Goal: Task Accomplishment & Management: Complete application form

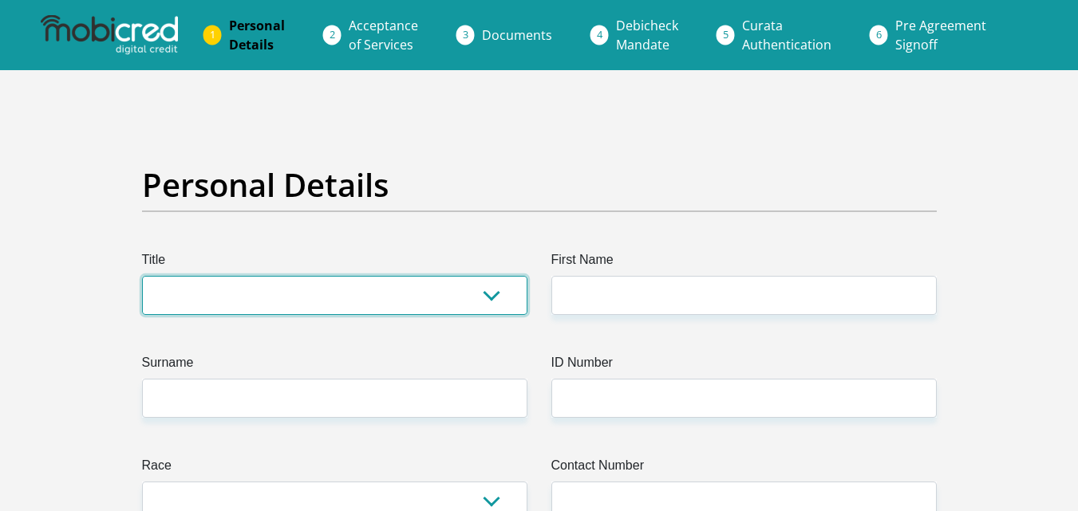
click at [341, 290] on select "Mr Ms Mrs Dr [PERSON_NAME]" at bounding box center [334, 295] width 385 height 39
select select "Mr"
click at [142, 276] on select "Mr Ms Mrs Dr [PERSON_NAME]" at bounding box center [334, 295] width 385 height 39
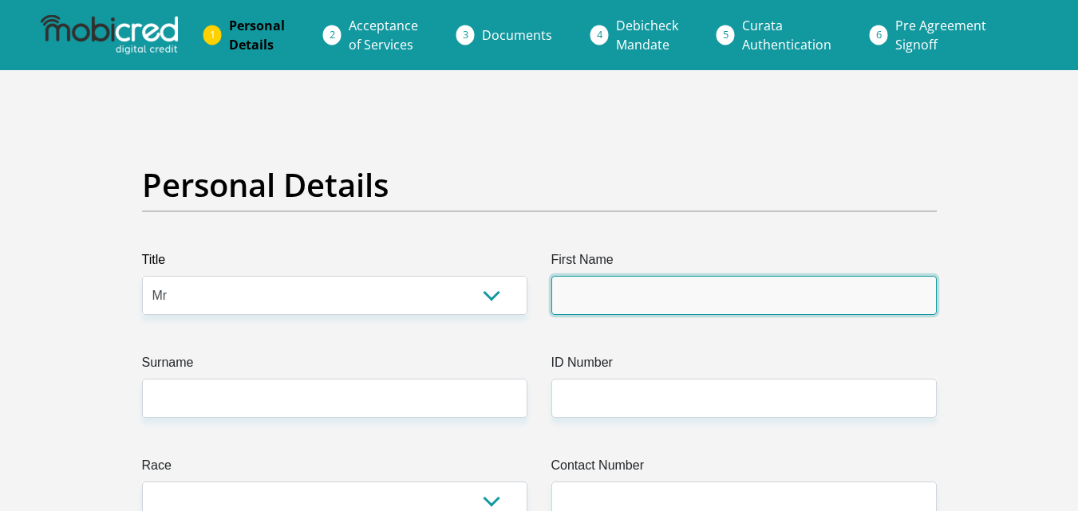
click at [595, 290] on input "First Name" at bounding box center [743, 295] width 385 height 39
type input "[PERSON_NAME]"
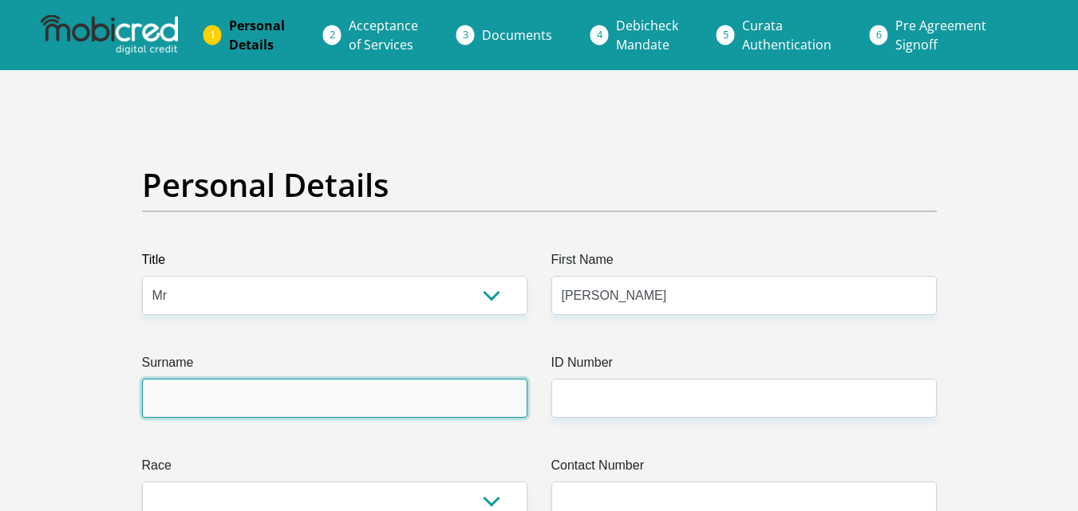
type input "Mohohlo"
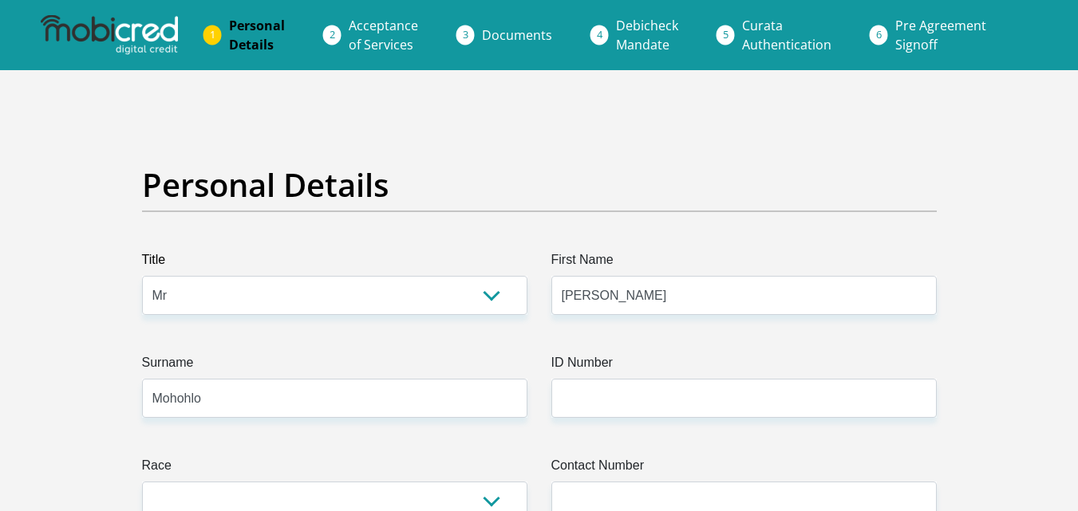
select select "ZAF"
type input "Tembisa"
type input "[GEOGRAPHIC_DATA]"
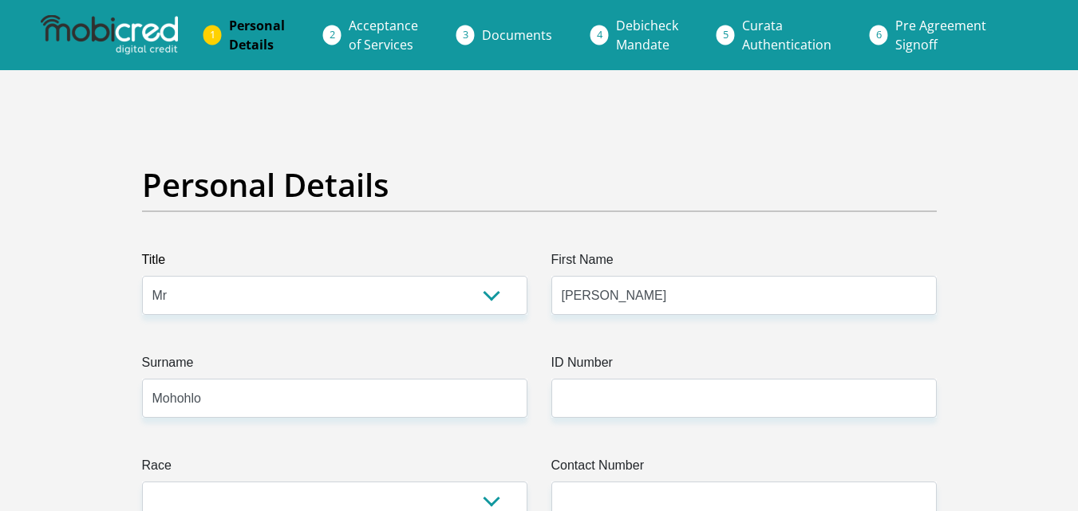
type input "1632"
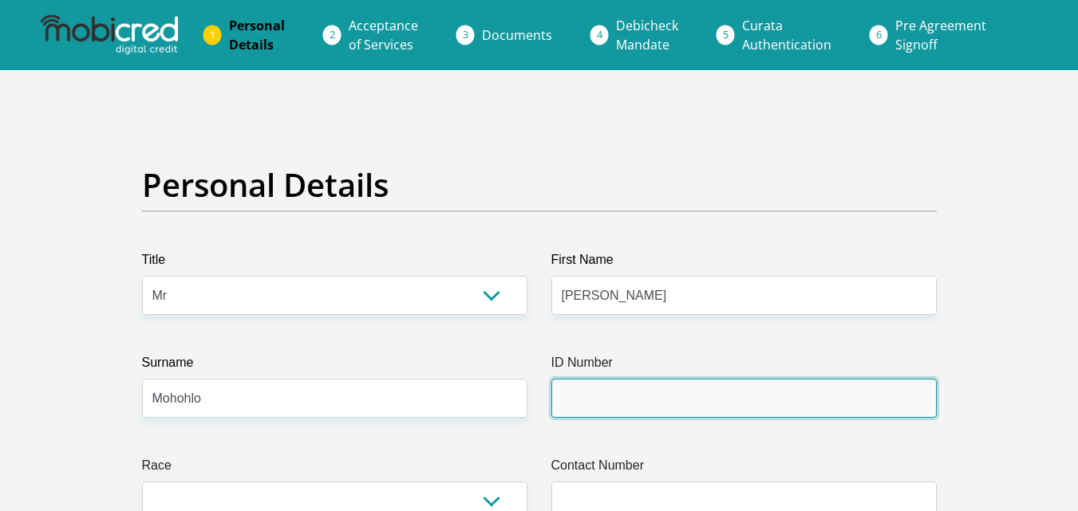
click at [594, 401] on input "ID Number" at bounding box center [743, 398] width 385 height 39
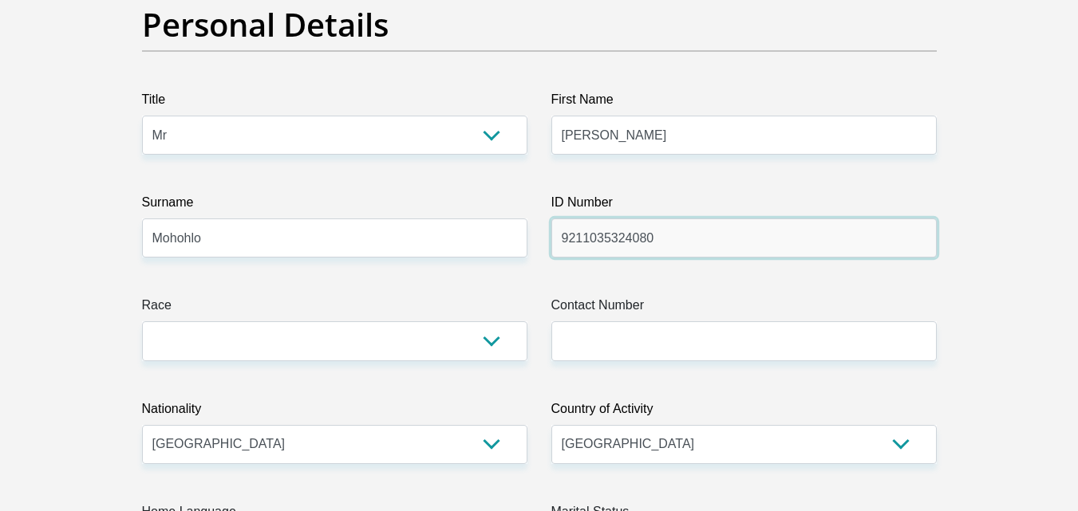
scroll to position [186, 0]
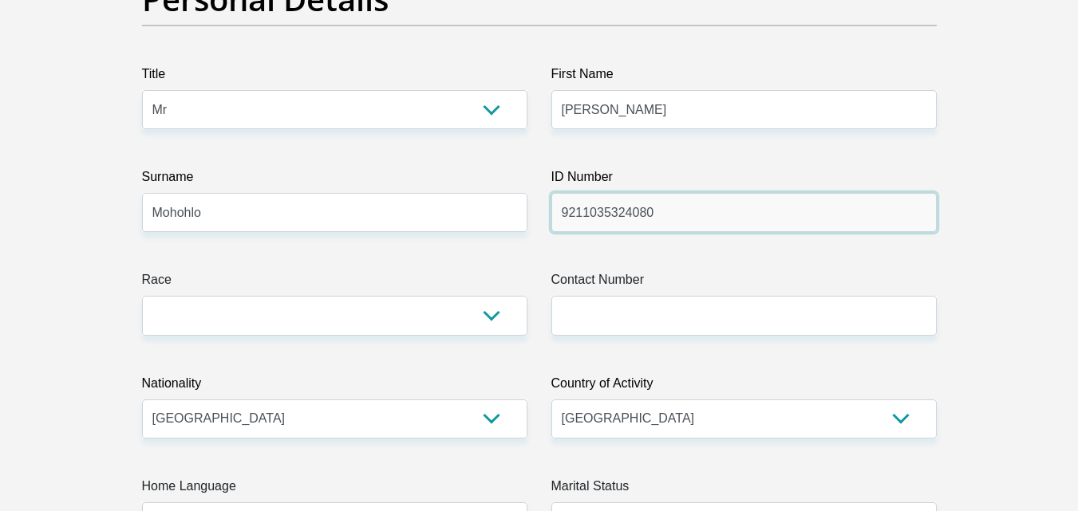
type input "9211035324080"
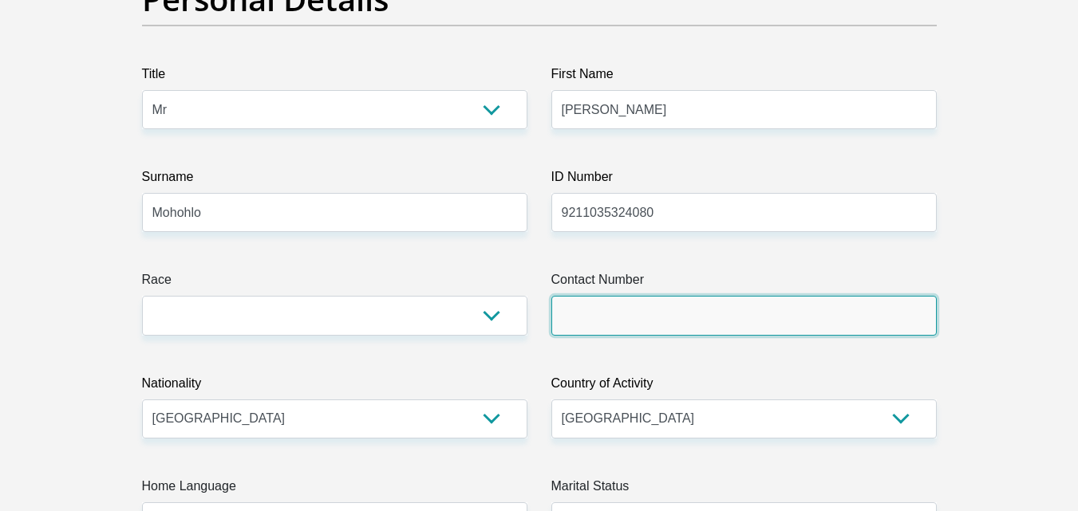
click at [591, 319] on input "Contact Number" at bounding box center [743, 315] width 385 height 39
type input "0760700026"
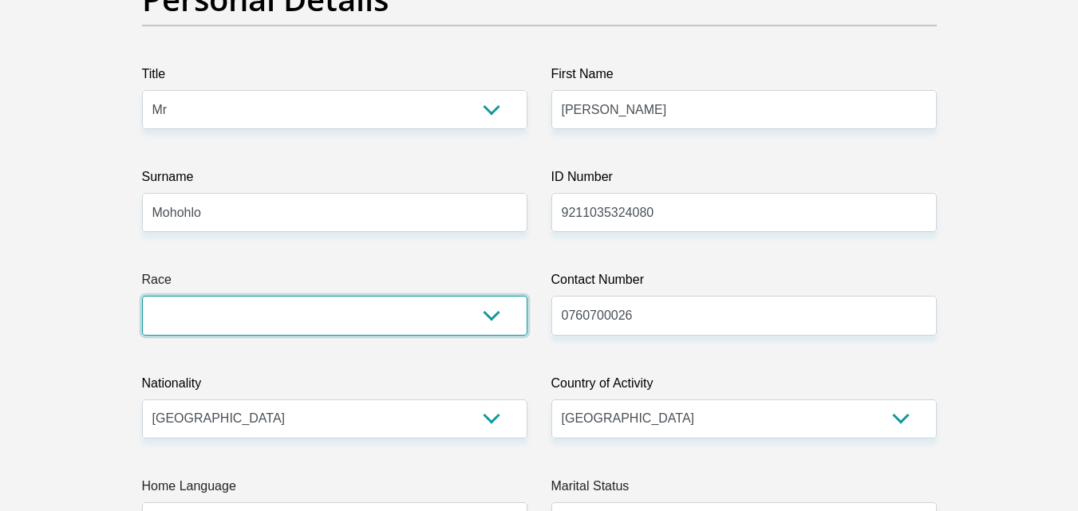
click at [178, 321] on select "Black Coloured Indian White Other" at bounding box center [334, 315] width 385 height 39
select select "1"
click at [142, 296] on select "Black Coloured Indian White Other" at bounding box center [334, 315] width 385 height 39
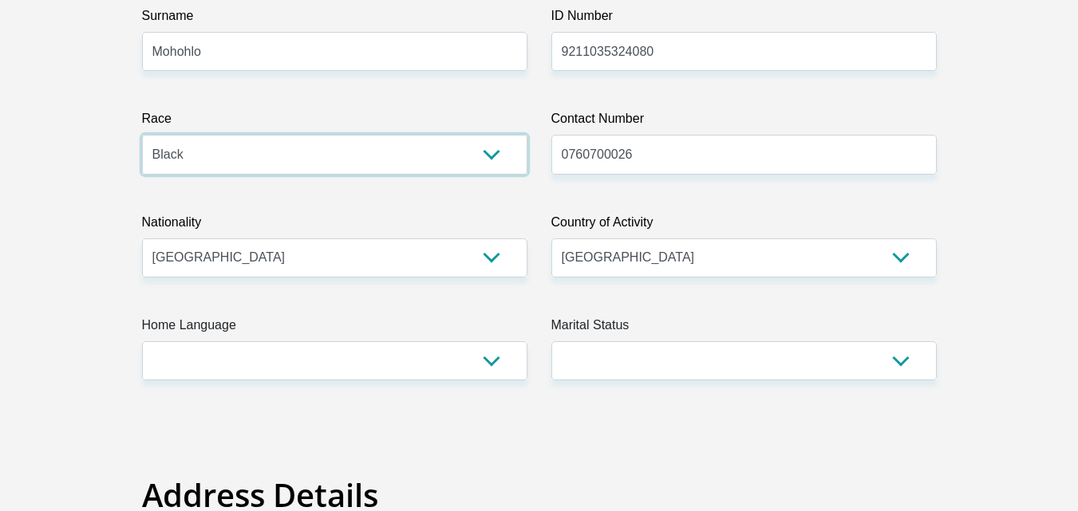
scroll to position [351, 0]
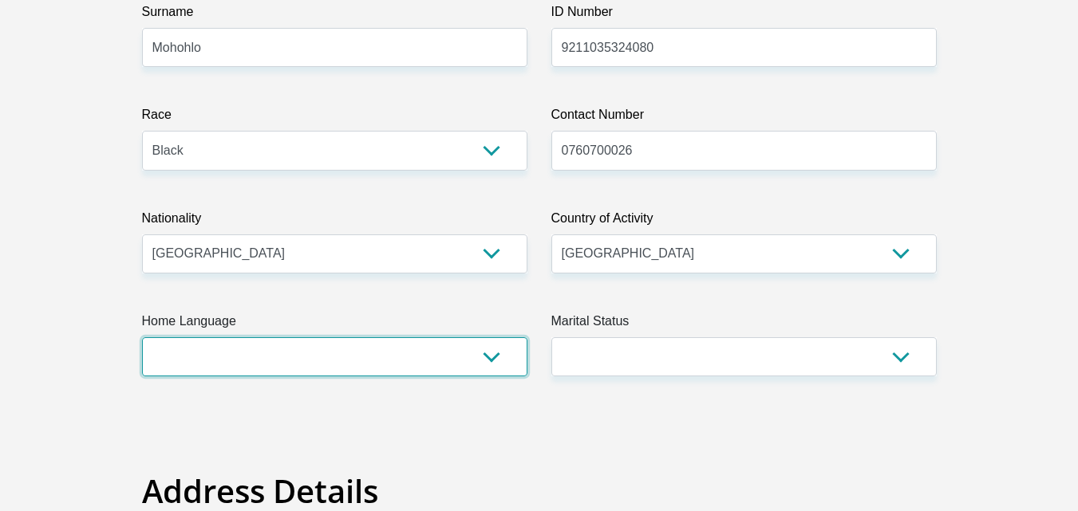
click at [365, 364] on select "Afrikaans English Sepedi South Ndebele Southern Sotho Swati Tsonga Tswana Venda…" at bounding box center [334, 357] width 385 height 39
select select "sot"
click at [142, 338] on select "Afrikaans English Sepedi South Ndebele Southern Sotho Swati Tsonga Tswana Venda…" at bounding box center [334, 357] width 385 height 39
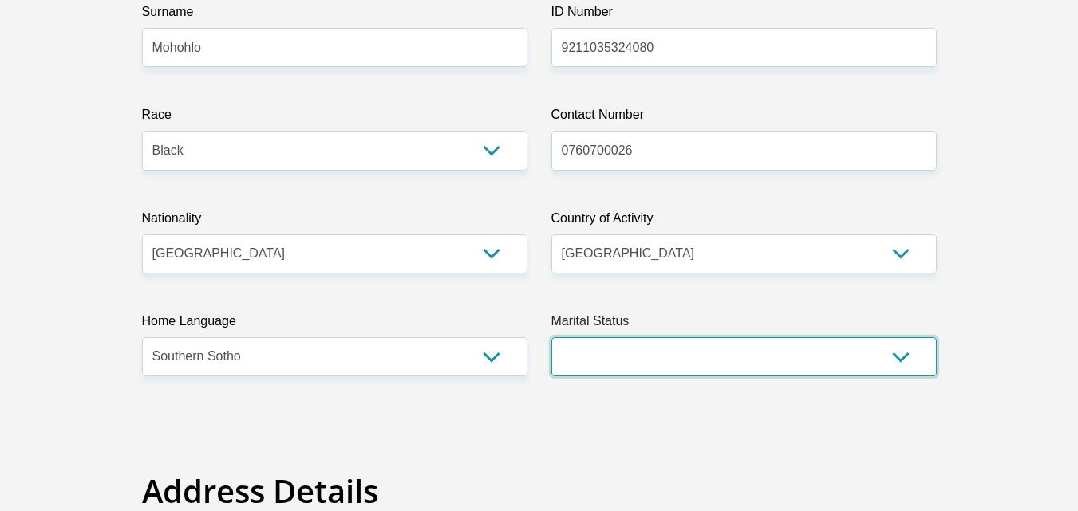
click at [670, 361] on select "Married ANC Single Divorced Widowed Married COP or Customary Law" at bounding box center [743, 357] width 385 height 39
select select "2"
click at [551, 338] on select "Married ANC Single Divorced Widowed Married COP or Customary Law" at bounding box center [743, 357] width 385 height 39
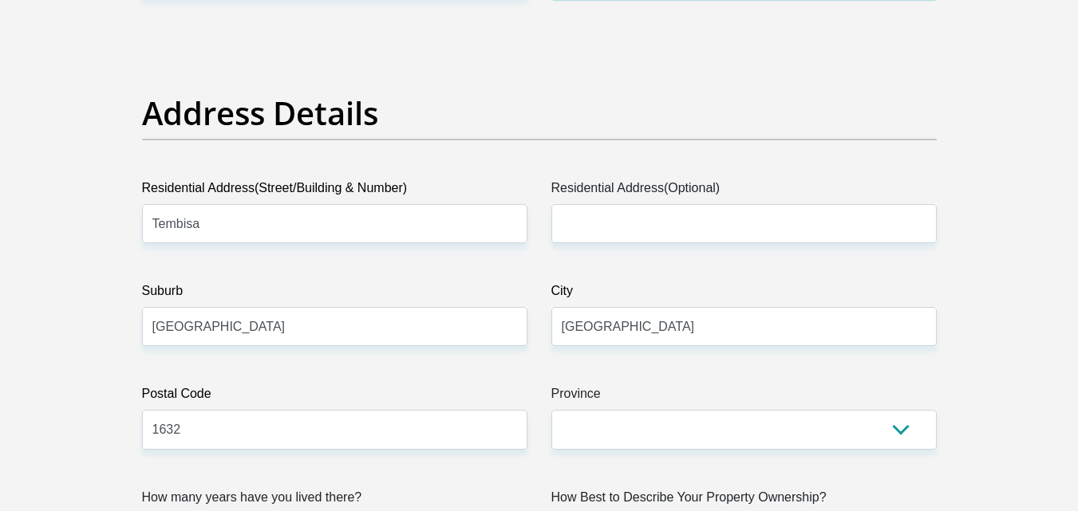
scroll to position [729, 0]
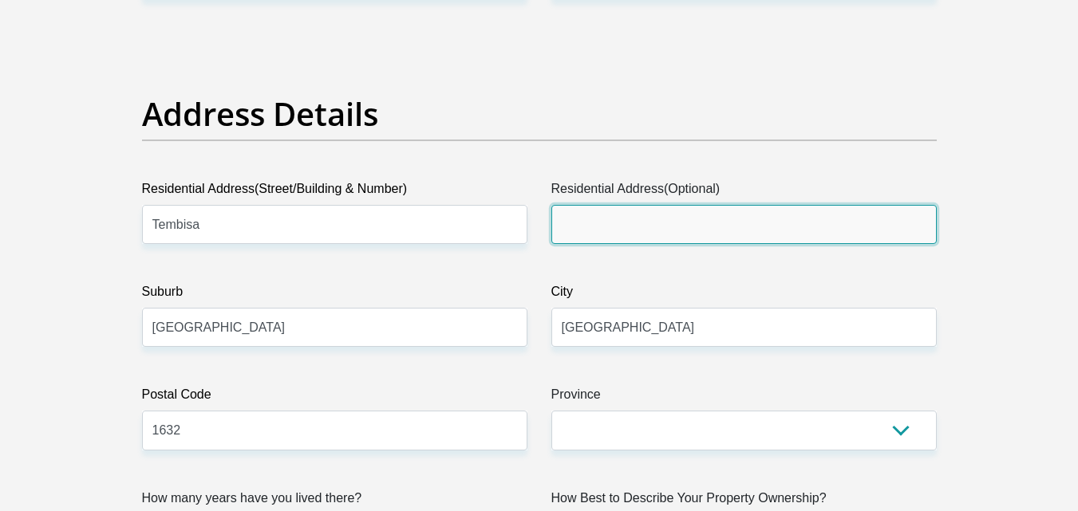
click at [639, 228] on input "Residential Address(Optional)" at bounding box center [743, 224] width 385 height 39
type input "Swaan"
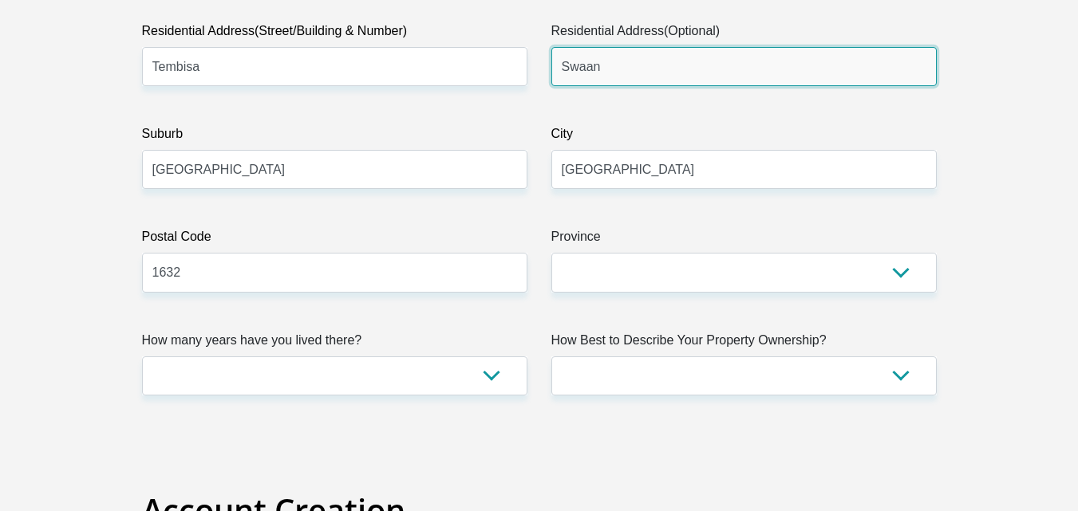
scroll to position [904, 0]
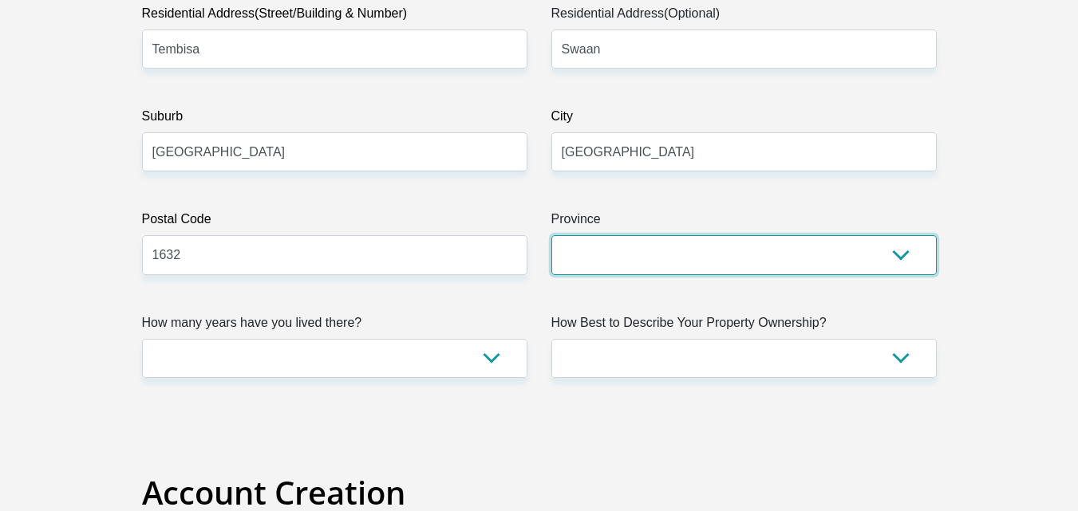
click at [608, 251] on select "Eastern Cape Free State [GEOGRAPHIC_DATA] [GEOGRAPHIC_DATA][DATE] [GEOGRAPHIC_D…" at bounding box center [743, 254] width 385 height 39
select select "Gauteng"
click at [551, 235] on select "Eastern Cape Free State [GEOGRAPHIC_DATA] [GEOGRAPHIC_DATA][DATE] [GEOGRAPHIC_D…" at bounding box center [743, 254] width 385 height 39
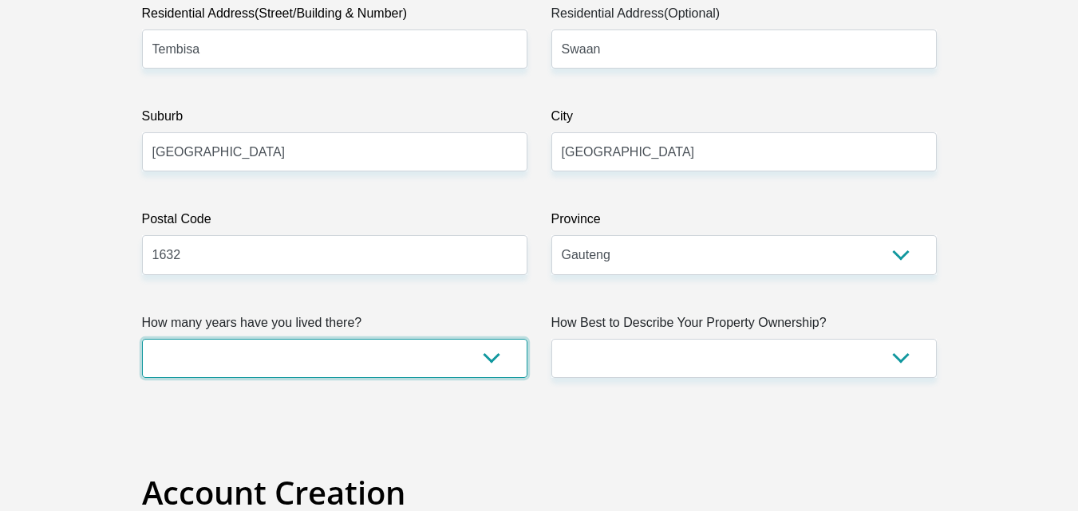
click at [430, 366] on select "less than 1 year 1-3 years 3-5 years 5+ years" at bounding box center [334, 358] width 385 height 39
select select "5"
click at [142, 339] on select "less than 1 year 1-3 years 3-5 years 5+ years" at bounding box center [334, 358] width 385 height 39
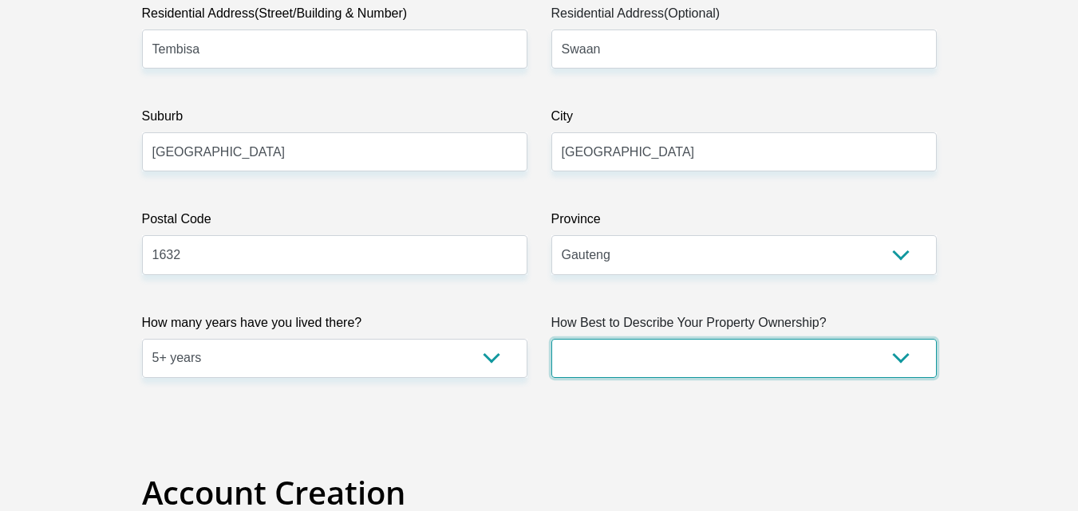
click at [681, 357] on select "Owned Rented Family Owned Company Dwelling" at bounding box center [743, 358] width 385 height 39
select select "parents"
click at [551, 339] on select "Owned Rented Family Owned Company Dwelling" at bounding box center [743, 358] width 385 height 39
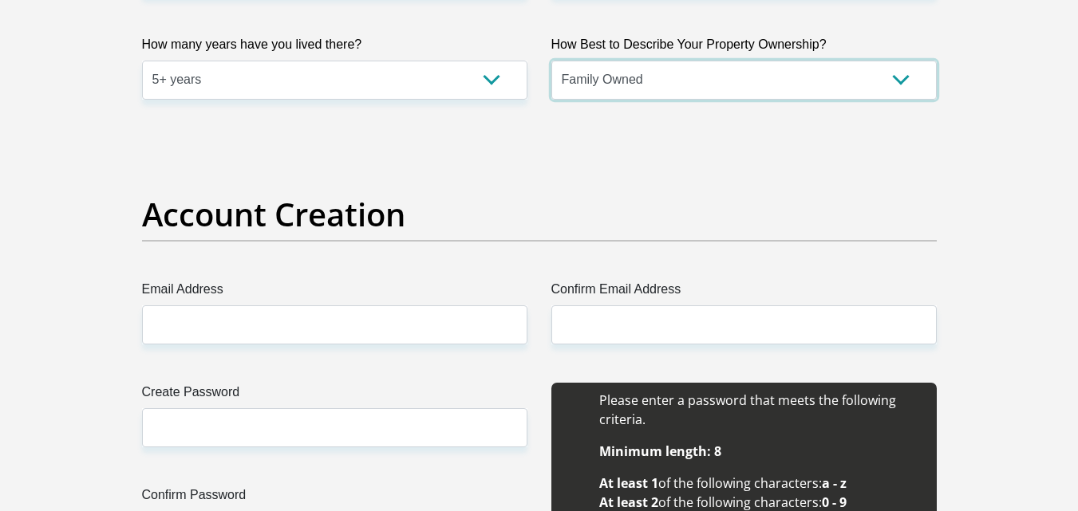
scroll to position [1203, 0]
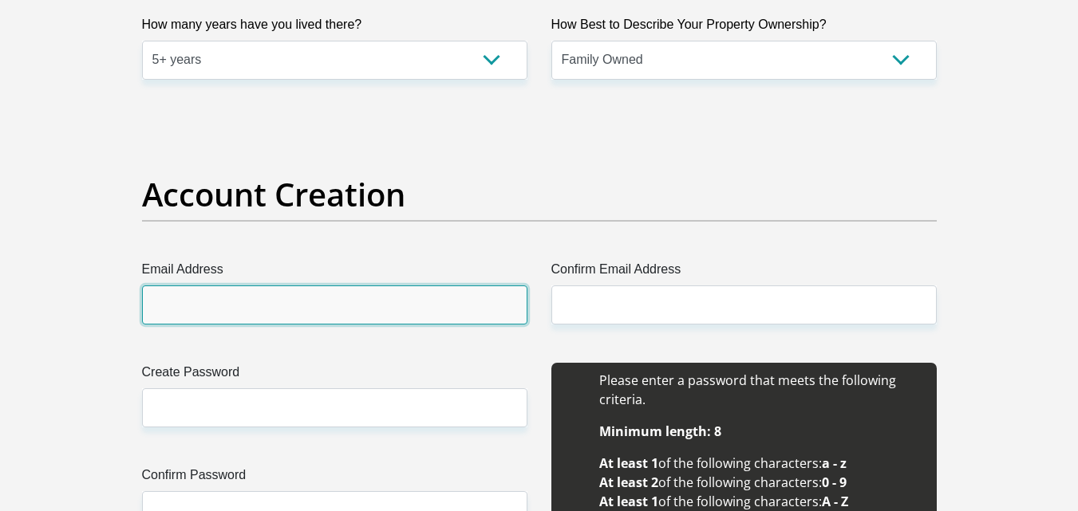
click at [417, 314] on input "Email Address" at bounding box center [334, 305] width 385 height 39
type input "[EMAIL_ADDRESS][DOMAIN_NAME]"
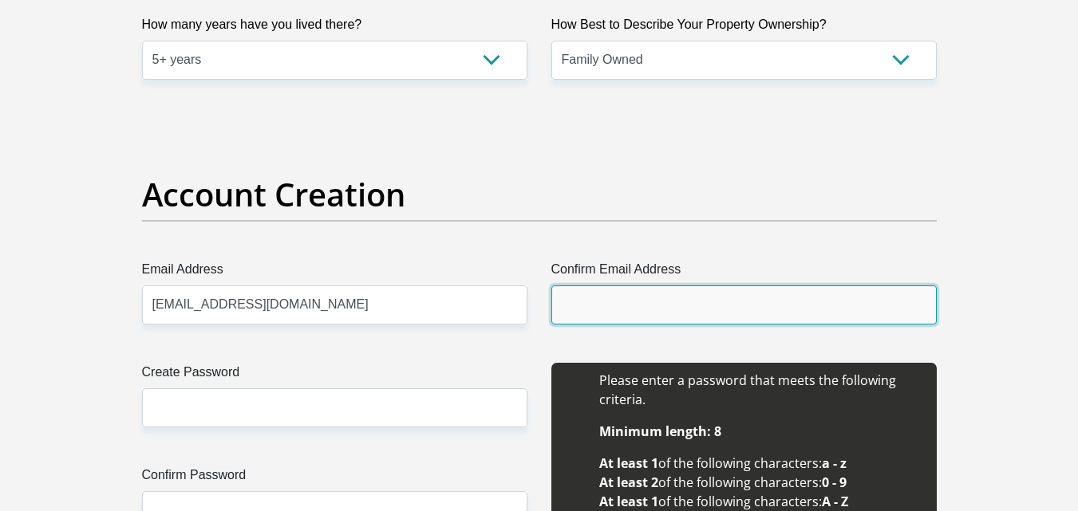
type input "[EMAIL_ADDRESS][DOMAIN_NAME]"
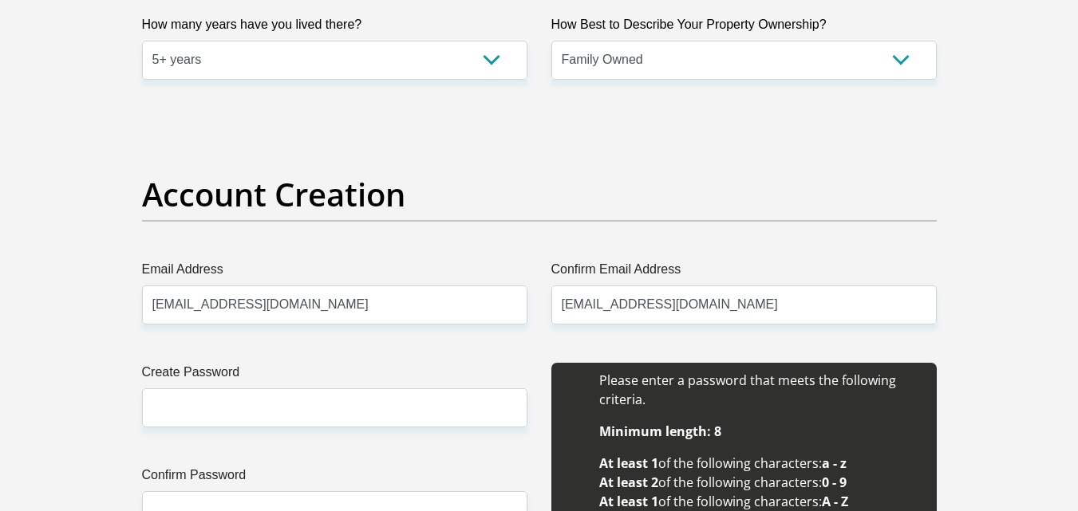
type input "[PERSON_NAME]"
type input "0760700026"
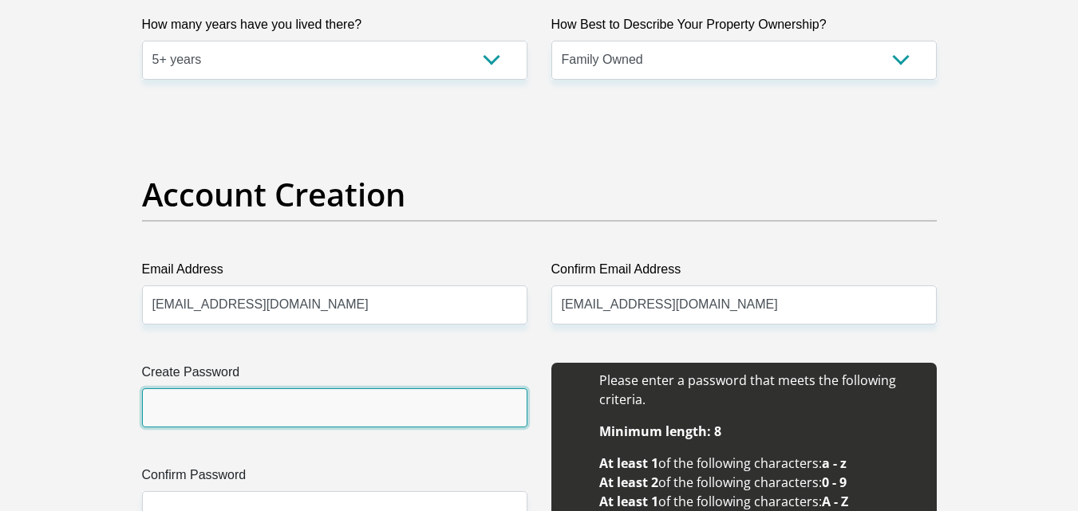
click at [335, 407] on input "Create Password" at bounding box center [334, 408] width 385 height 39
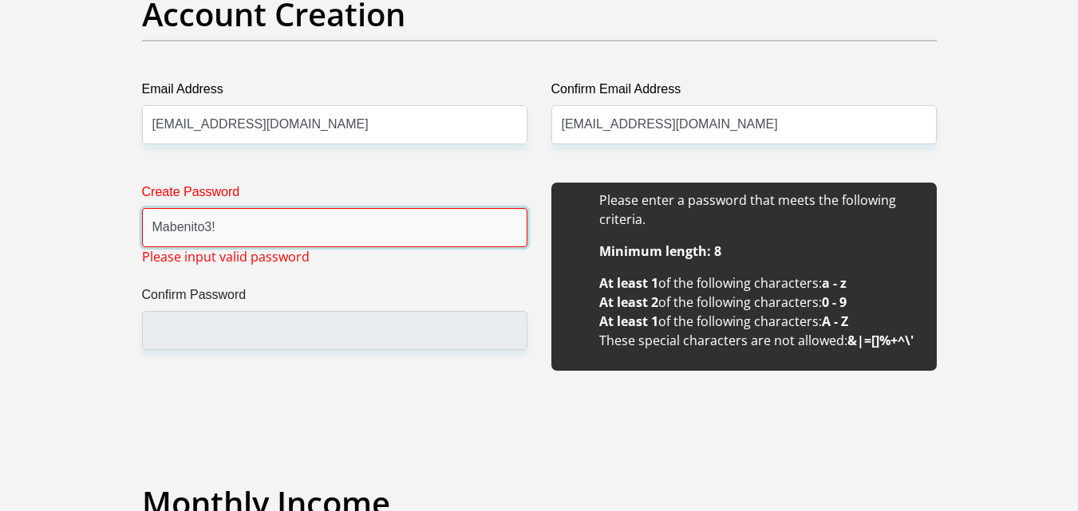
scroll to position [1388, 0]
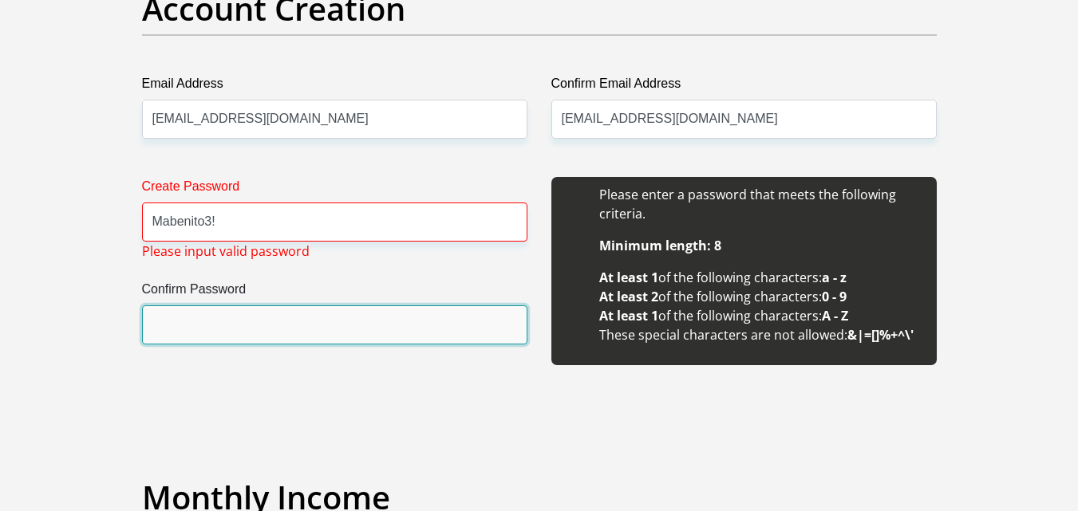
click at [260, 333] on input "Confirm Password" at bounding box center [334, 325] width 385 height 39
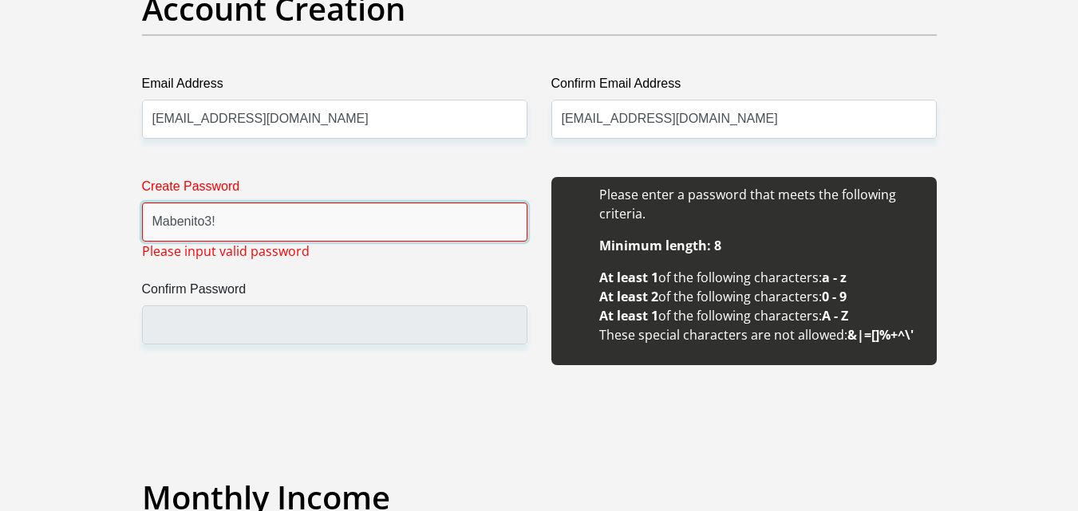
click at [298, 233] on input "Mabenito3!" at bounding box center [334, 222] width 385 height 39
click at [211, 223] on input "Mabenito3!" at bounding box center [334, 222] width 385 height 39
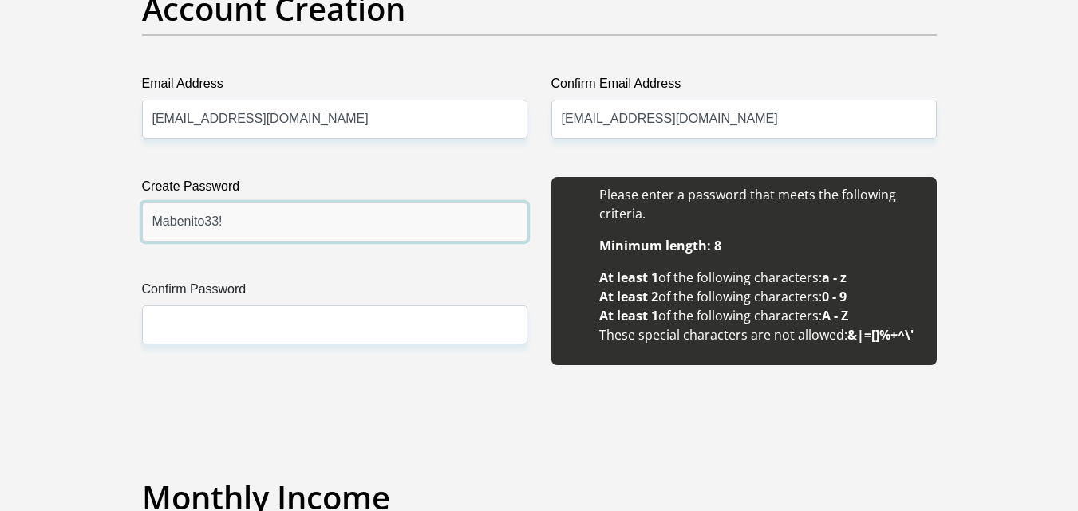
type input "Mabenito33!"
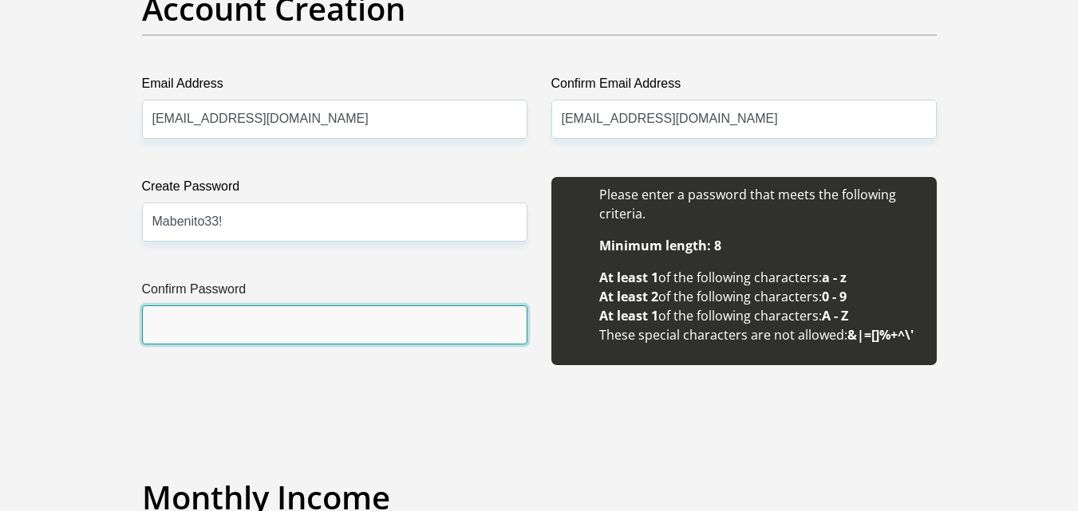
click at [218, 319] on input "Confirm Password" at bounding box center [334, 325] width 385 height 39
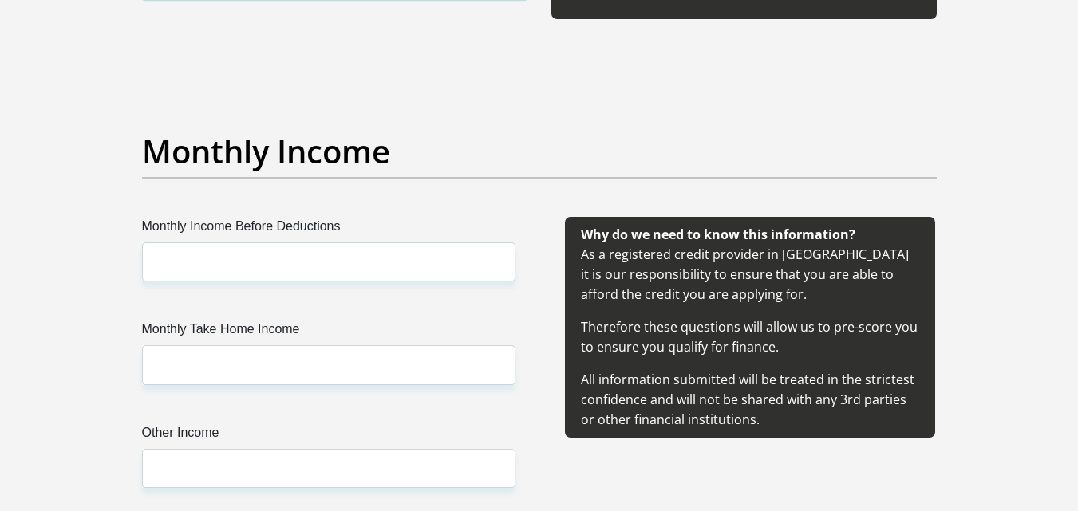
scroll to position [1740, 0]
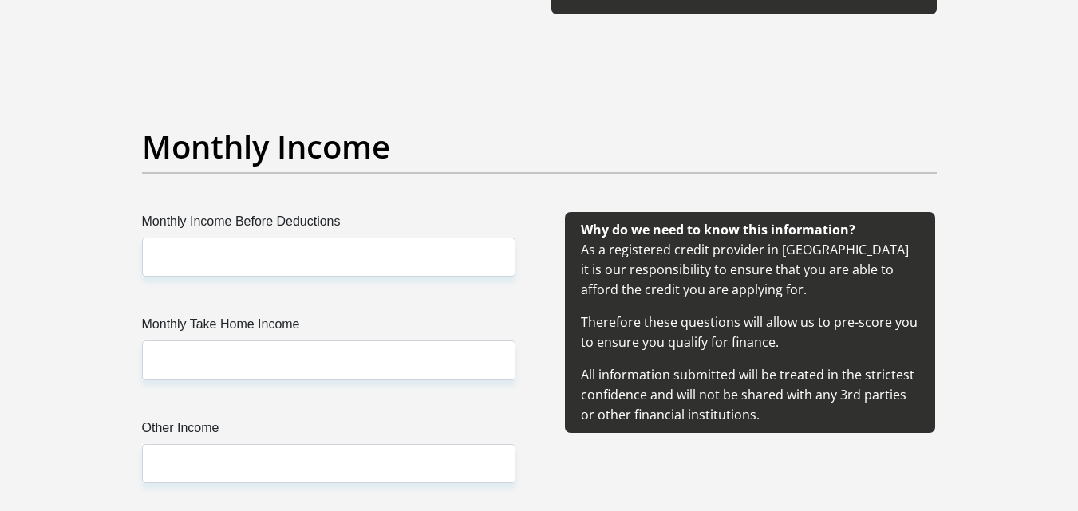
type input "Mabenito33!"
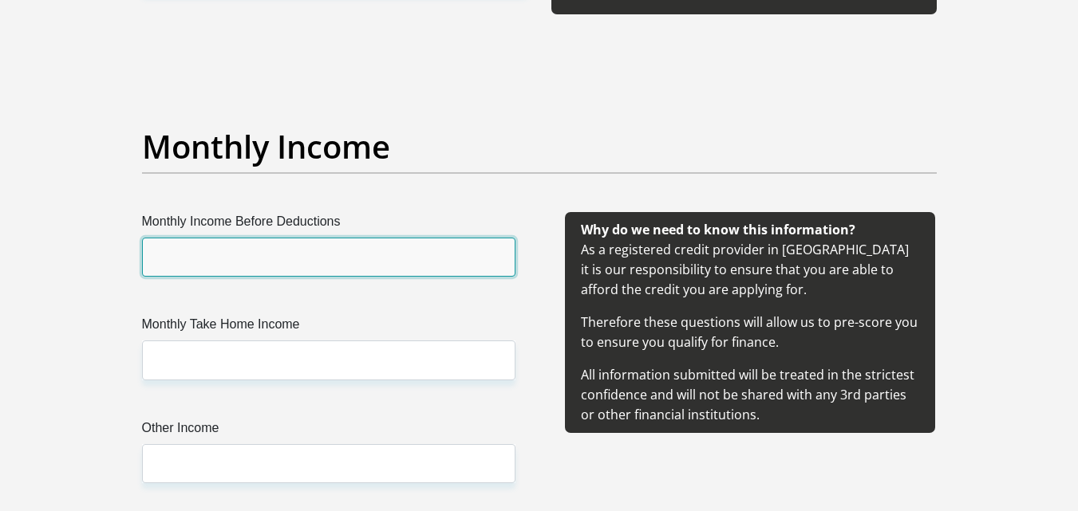
click at [237, 260] on input "Monthly Income Before Deductions" at bounding box center [328, 257] width 373 height 39
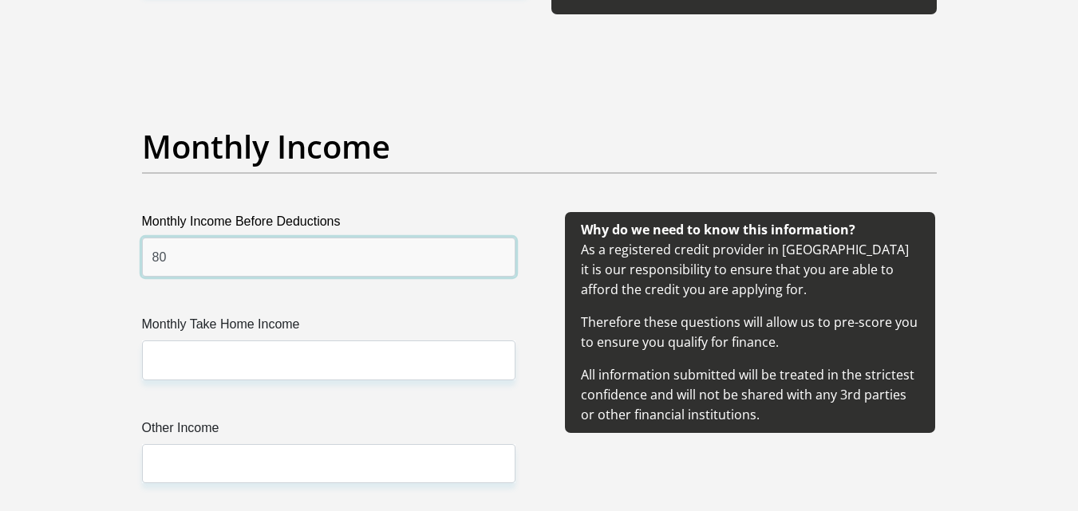
type input "8"
type input "9"
type input "12000"
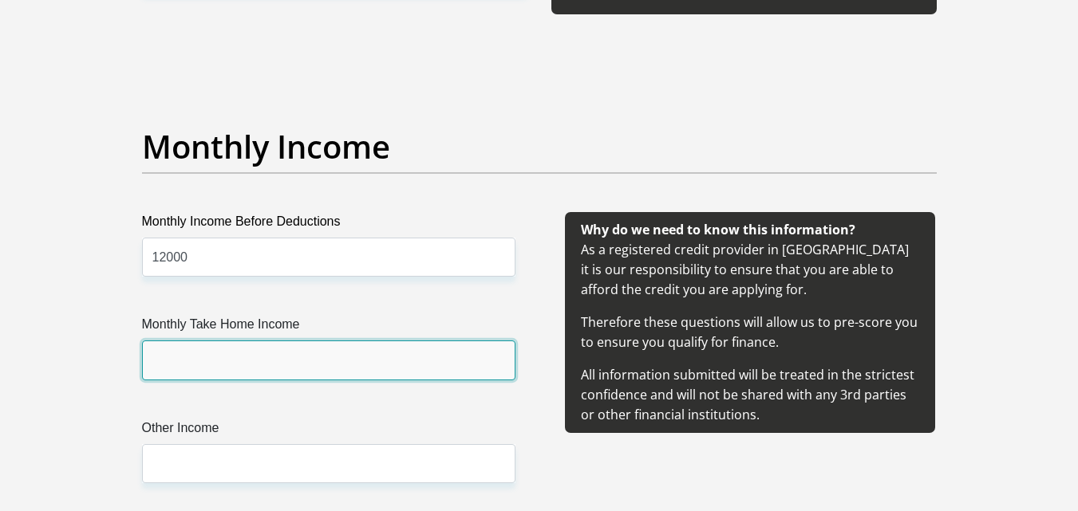
click at [192, 359] on input "Monthly Take Home Income" at bounding box center [328, 360] width 373 height 39
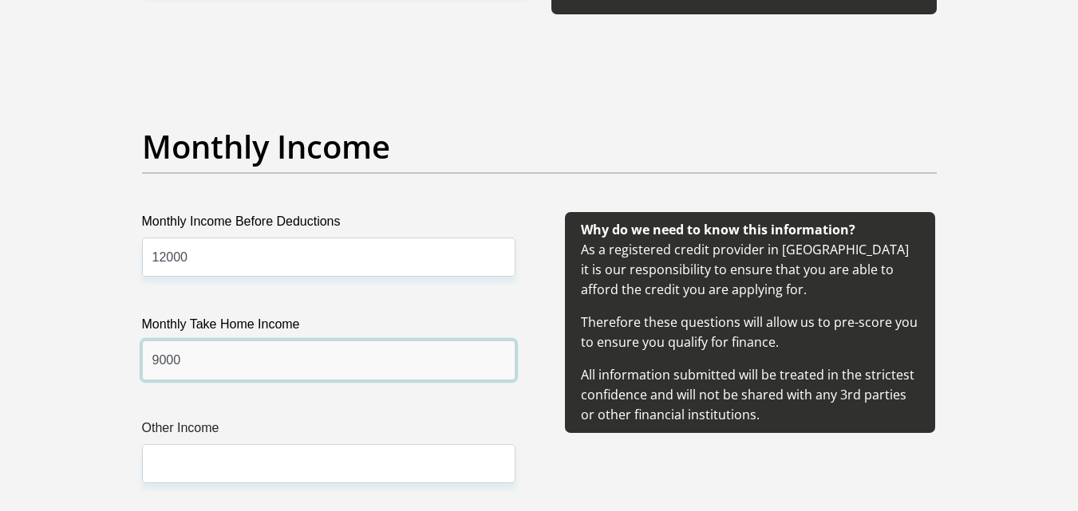
type input "9000"
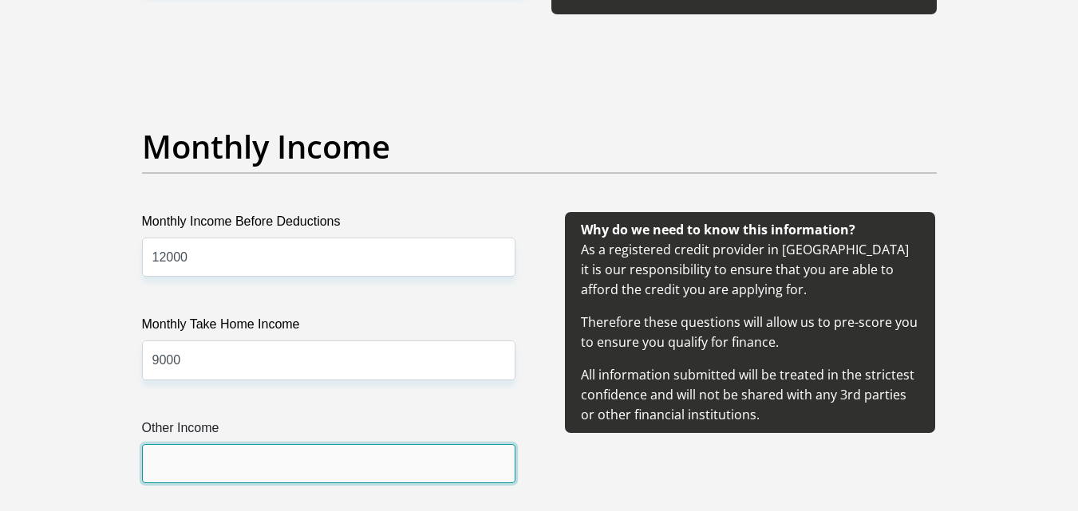
click at [210, 460] on input "Other Income" at bounding box center [328, 463] width 373 height 39
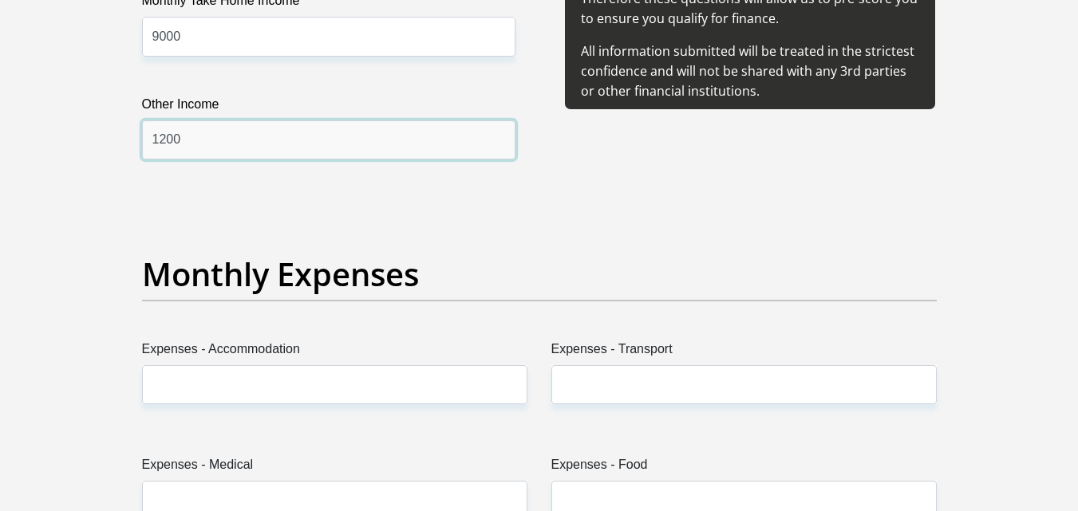
scroll to position [2064, 0]
type input "1200"
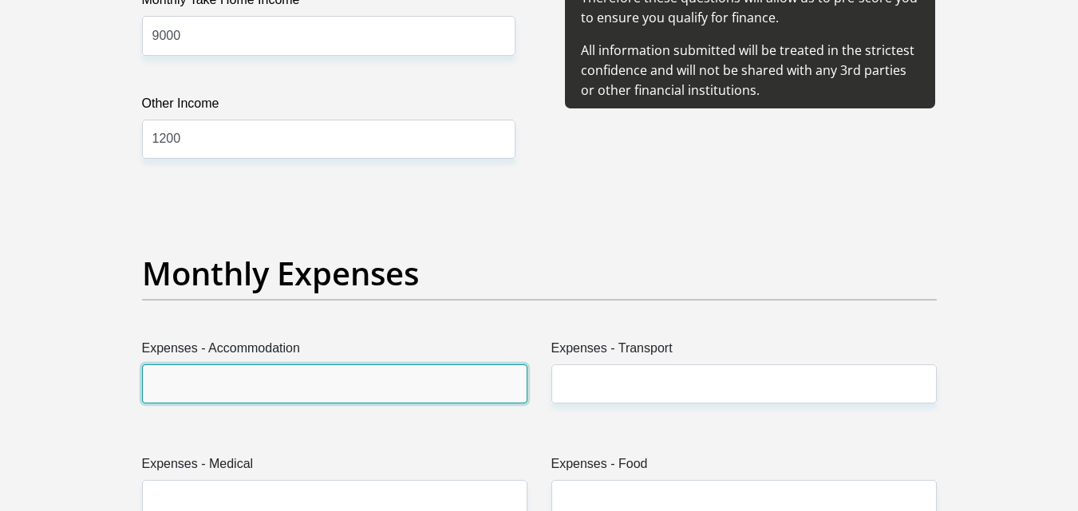
click at [240, 379] on input "Expenses - Accommodation" at bounding box center [334, 384] width 385 height 39
type input "1000"
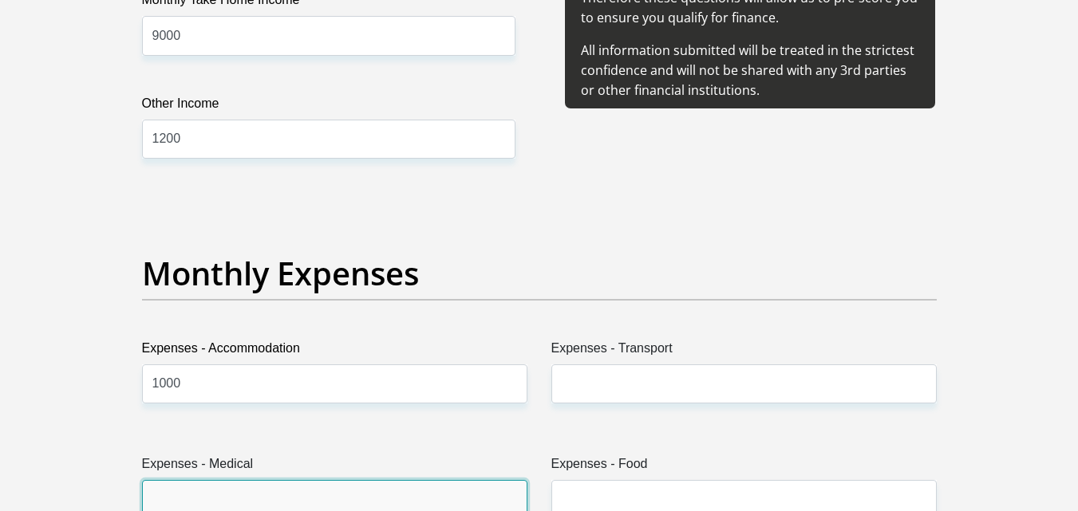
click at [229, 500] on input "Expenses - Medical" at bounding box center [334, 499] width 385 height 39
type input "500"
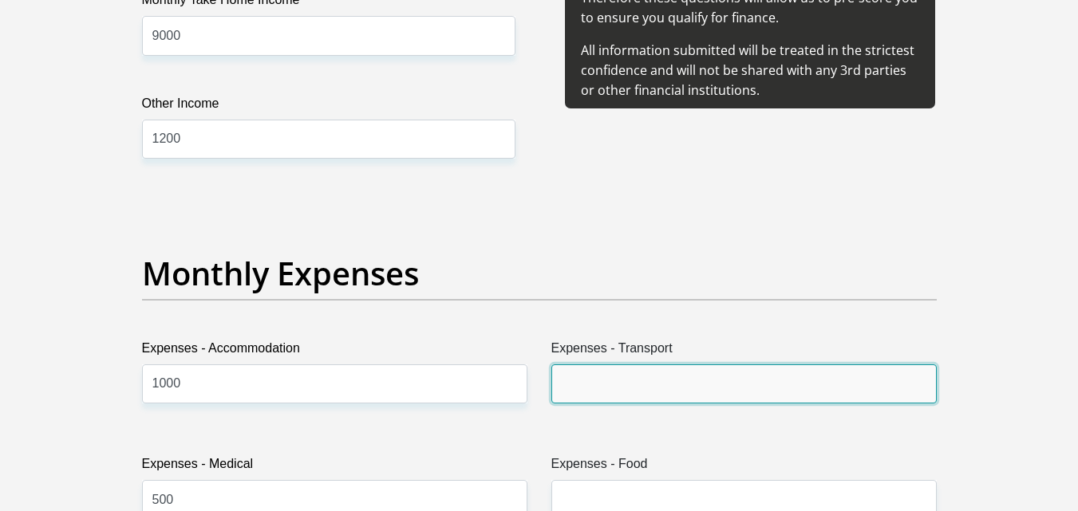
click at [658, 376] on input "Expenses - Transport" at bounding box center [743, 384] width 385 height 39
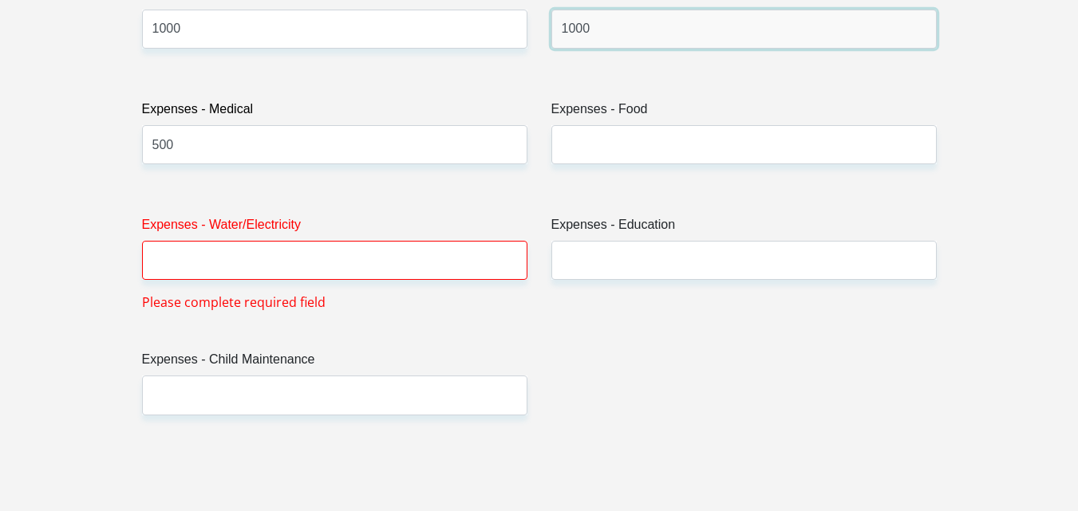
scroll to position [2431, 0]
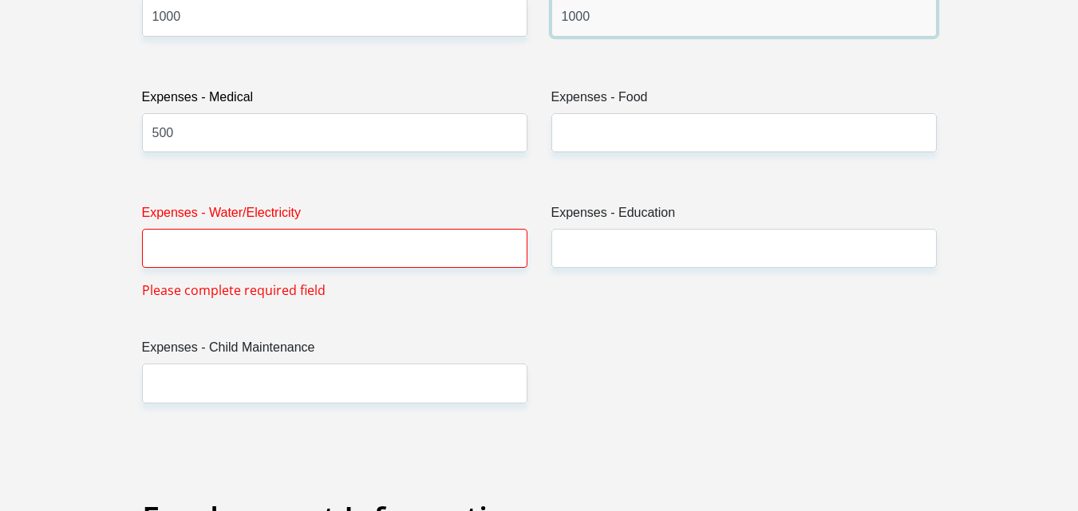
type input "1000"
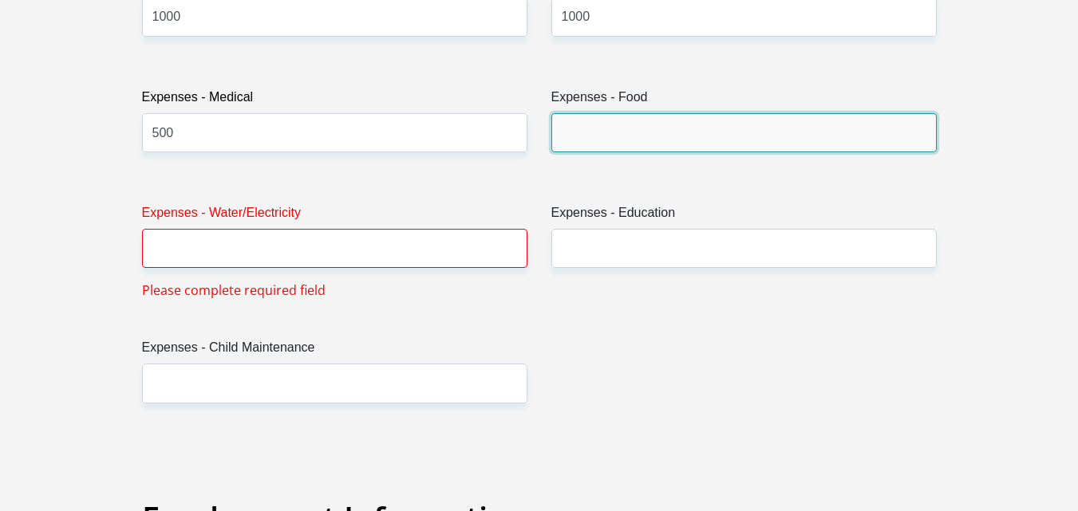
click at [624, 130] on input "Expenses - Food" at bounding box center [743, 132] width 385 height 39
type input "500"
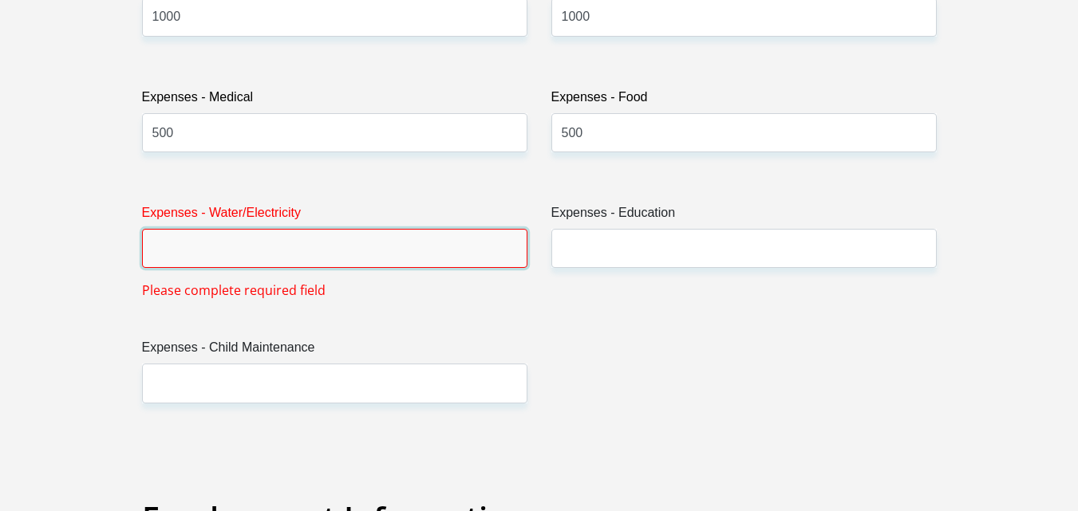
click at [214, 247] on input "Expenses - Water/Electricity" at bounding box center [334, 248] width 385 height 39
click at [252, 256] on input "Expenses - Water/Electricity" at bounding box center [334, 248] width 385 height 39
type input "2"
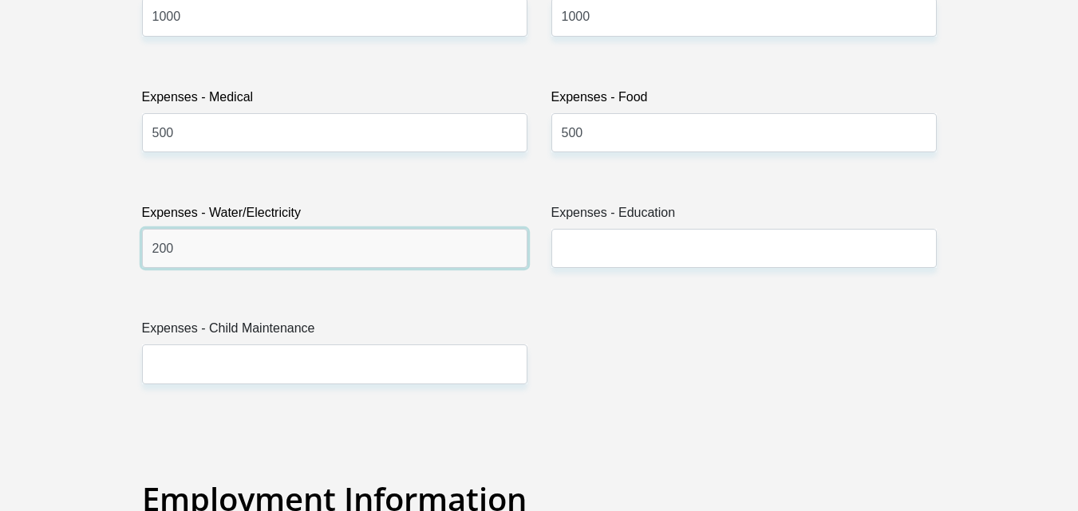
type input "200"
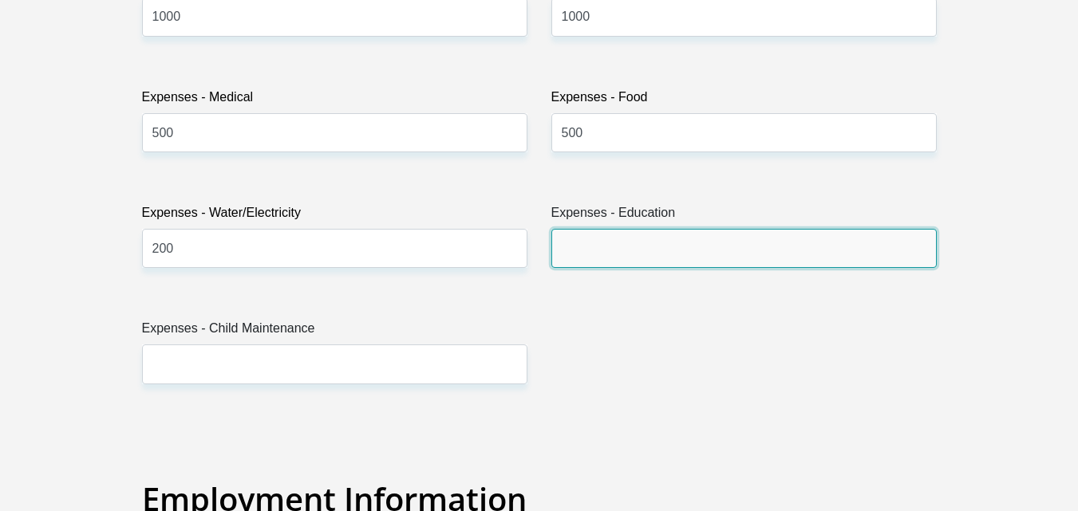
click at [592, 253] on input "Expenses - Education" at bounding box center [743, 248] width 385 height 39
type input "0"
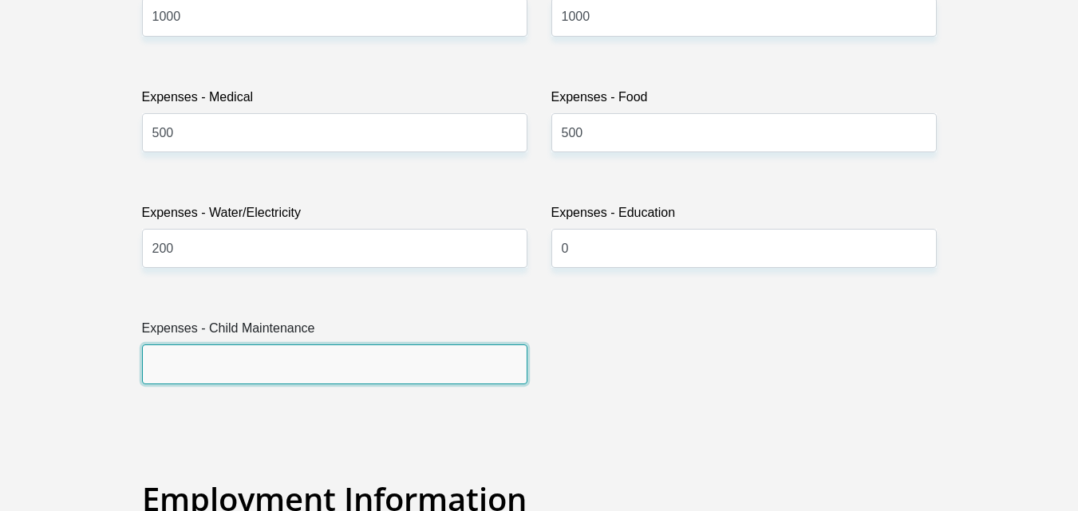
click at [205, 365] on input "Expenses - Child Maintenance" at bounding box center [334, 364] width 385 height 39
type input "5"
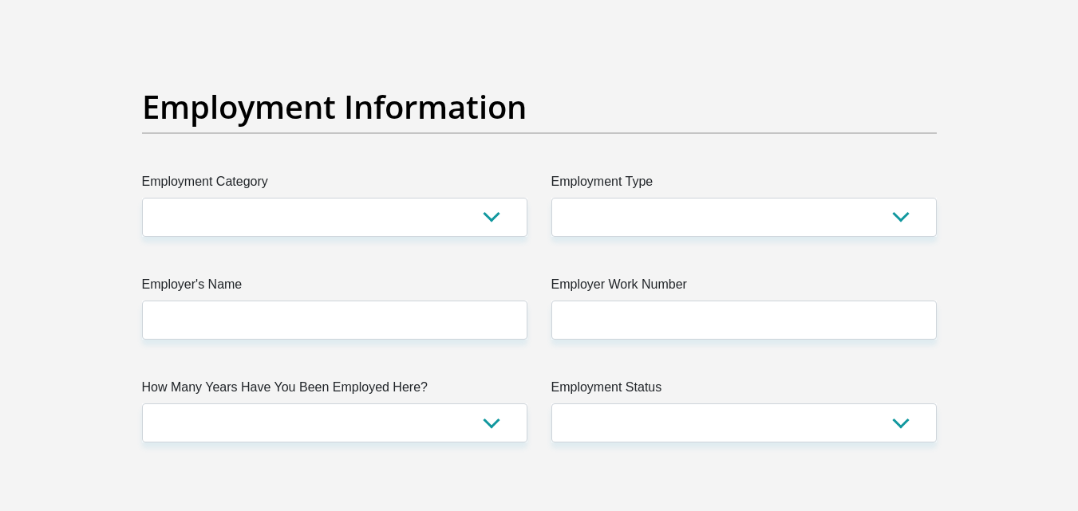
scroll to position [2825, 0]
type input "1000"
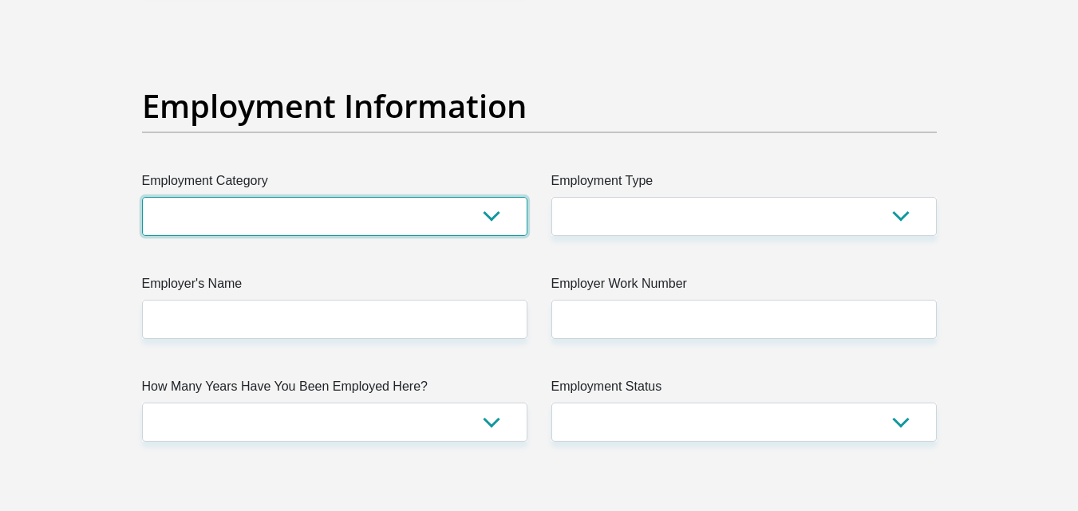
click at [286, 216] on select "AGRICULTURE ALCOHOL & TOBACCO CONSTRUCTION MATERIALS METALLURGY EQUIPMENT FOR R…" at bounding box center [334, 216] width 385 height 39
select select "6"
click at [142, 197] on select "AGRICULTURE ALCOHOL & TOBACCO CONSTRUCTION MATERIALS METALLURGY EQUIPMENT FOR R…" at bounding box center [334, 216] width 385 height 39
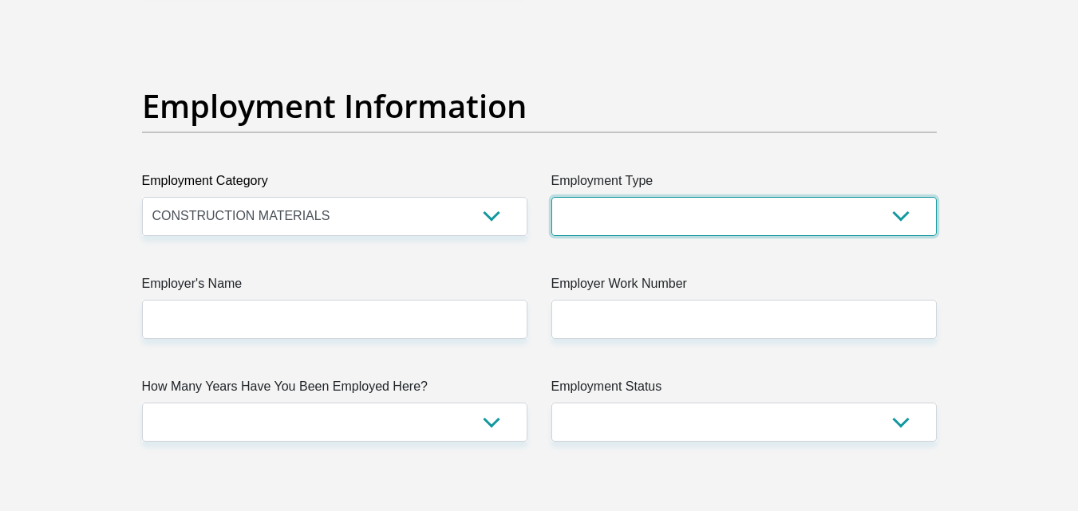
click at [647, 224] on select "College/Lecturer Craft Seller Creative Driver Executive Farmer Forces - Non Com…" at bounding box center [743, 216] width 385 height 39
select select "Unknown/Other"
click at [551, 197] on select "College/Lecturer Craft Seller Creative Driver Executive Farmer Forces - Non Com…" at bounding box center [743, 216] width 385 height 39
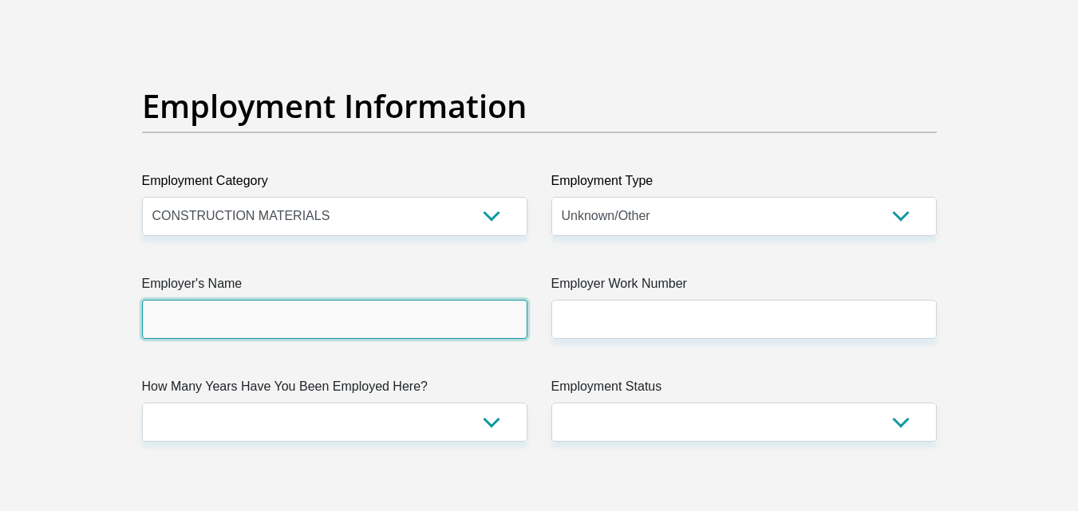
click at [421, 332] on input "Employer's Name" at bounding box center [334, 319] width 385 height 39
type input "w"
click at [177, 318] on input "henkschoeman" at bounding box center [334, 319] width 385 height 39
click at [176, 318] on input "henkschoeman" at bounding box center [334, 319] width 385 height 39
type input "henkschoeman"
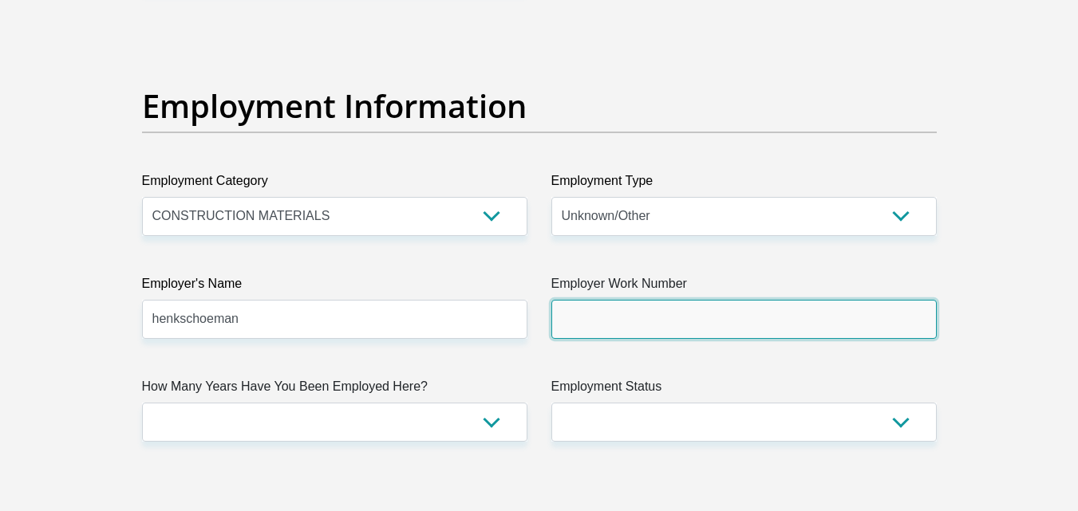
click at [645, 318] on input "Employer Work Number" at bounding box center [743, 319] width 385 height 39
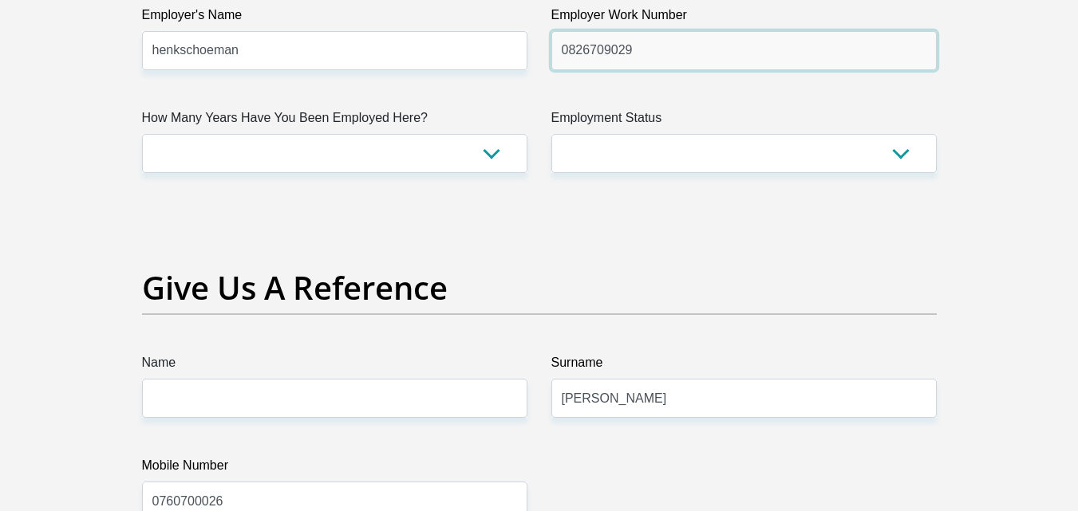
scroll to position [3102, 0]
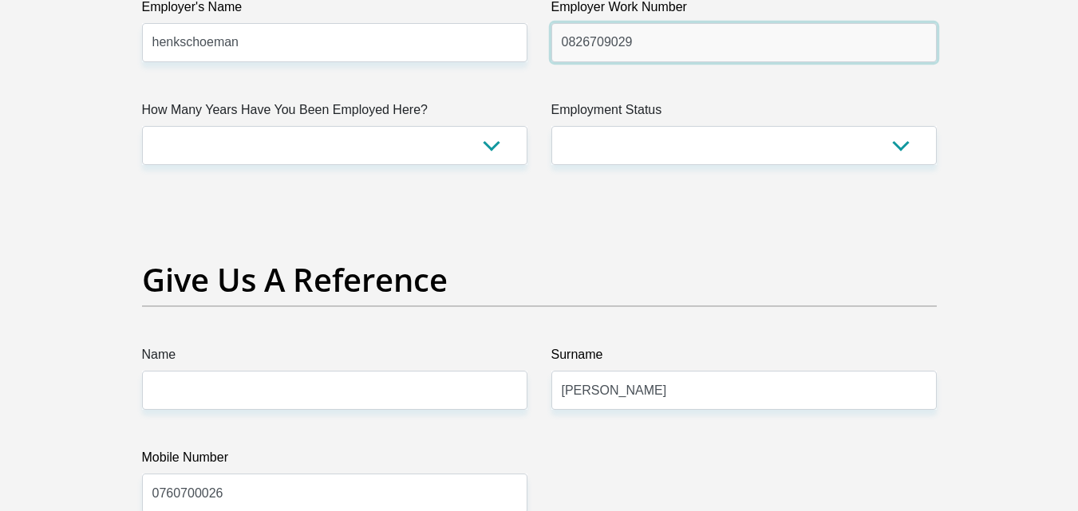
type input "0826709029"
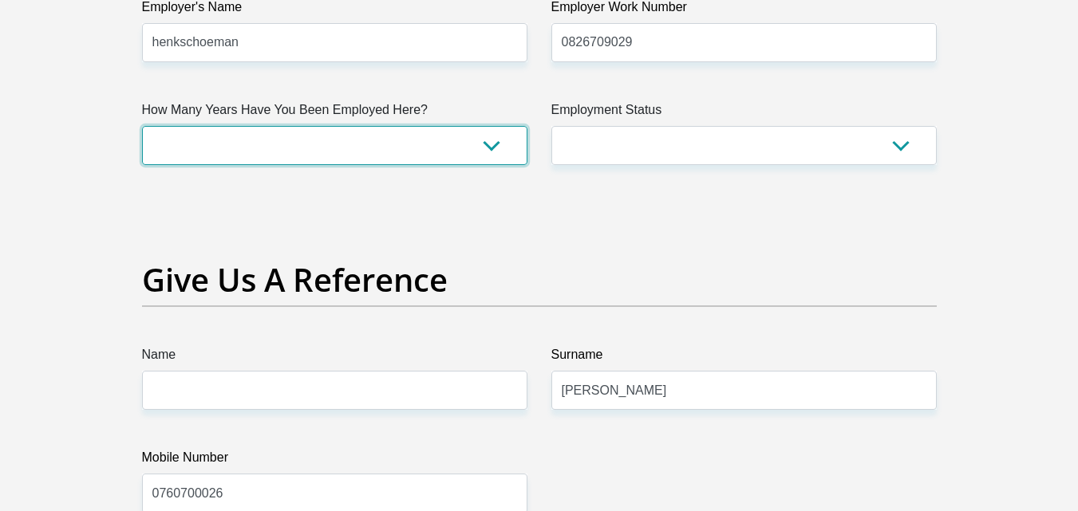
click at [465, 156] on select "less than 1 year 1-3 years 3-5 years 5+ years" at bounding box center [334, 145] width 385 height 39
select select "24"
click at [142, 126] on select "less than 1 year 1-3 years 3-5 years 5+ years" at bounding box center [334, 145] width 385 height 39
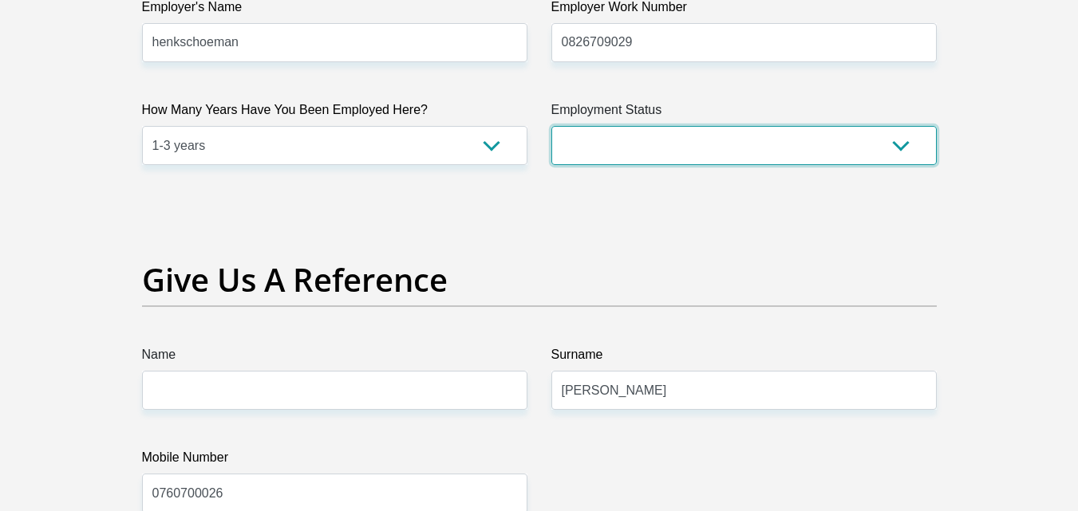
click at [655, 141] on select "Permanent/Full-time Part-time/Casual [DEMOGRAPHIC_DATA] Worker Self-Employed Ho…" at bounding box center [743, 145] width 385 height 39
select select "1"
click at [551, 126] on select "Permanent/Full-time Part-time/Casual [DEMOGRAPHIC_DATA] Worker Self-Employed Ho…" at bounding box center [743, 145] width 385 height 39
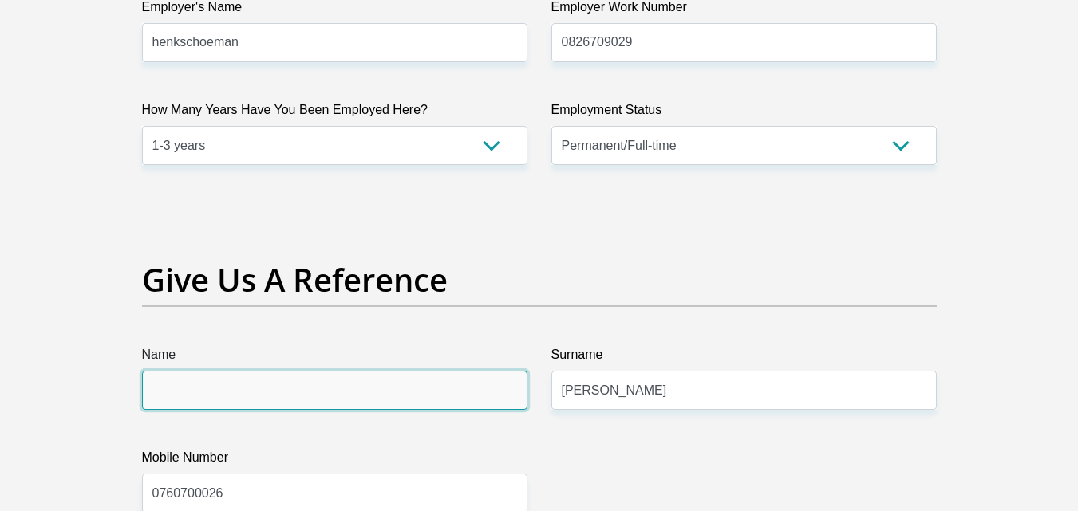
click at [239, 394] on input "Name" at bounding box center [334, 390] width 385 height 39
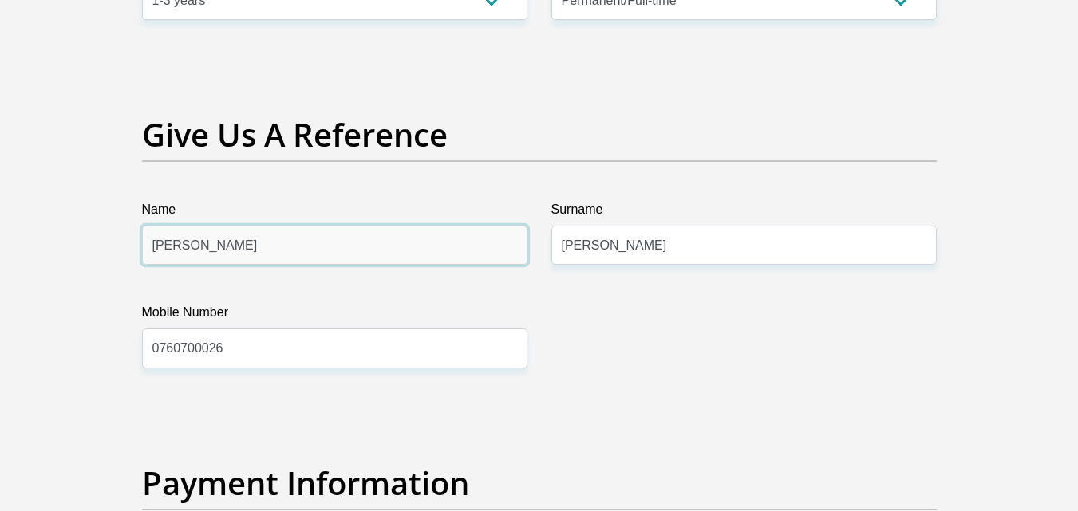
scroll to position [3346, 0]
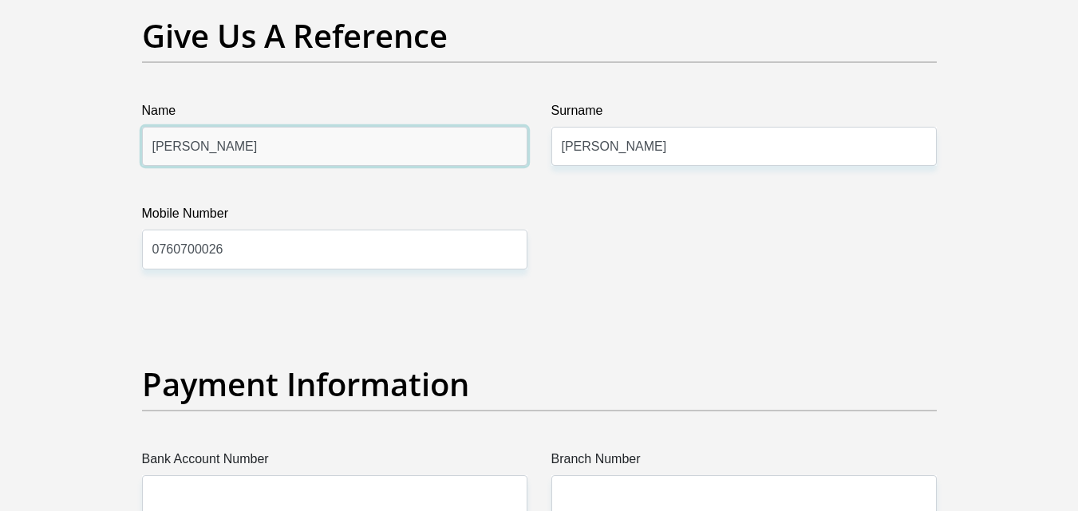
type input "[PERSON_NAME]"
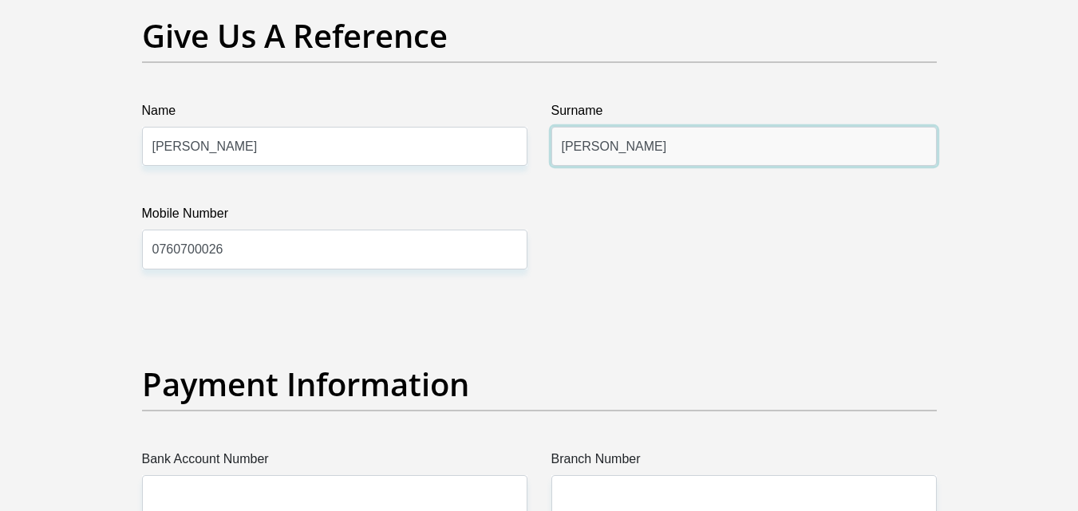
click at [627, 152] on input "[PERSON_NAME]" at bounding box center [743, 146] width 385 height 39
type input "b"
type input "schoeman"
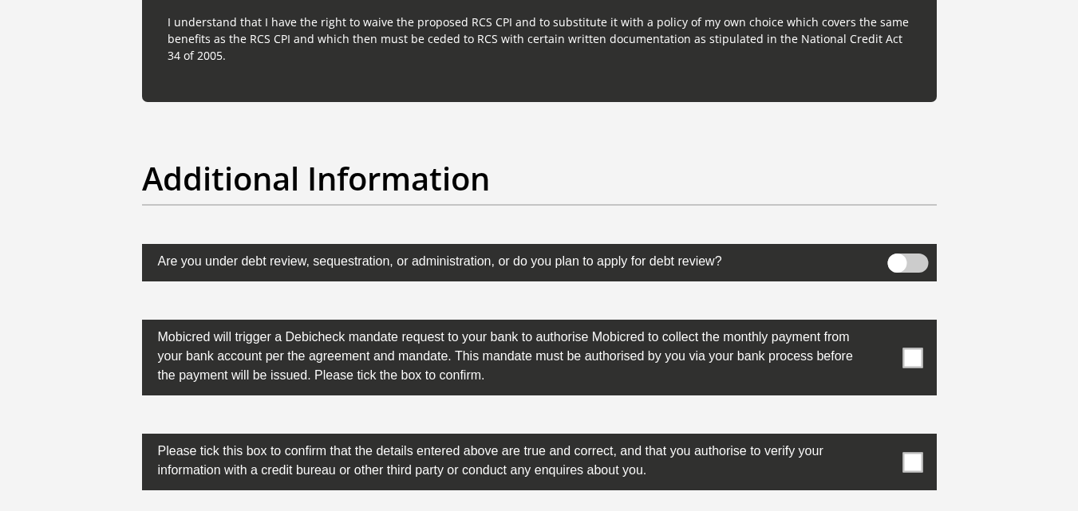
scroll to position [4847, 0]
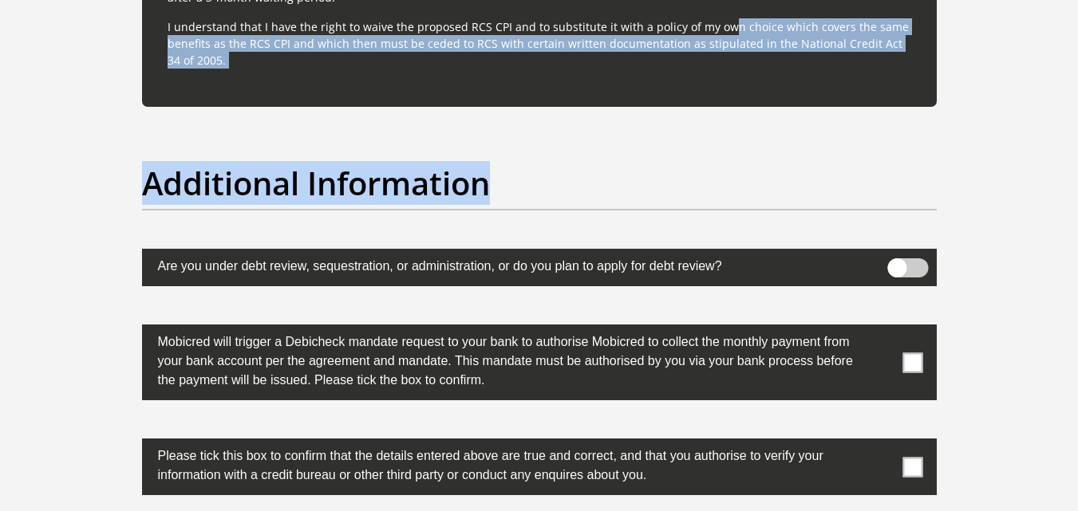
drag, startPoint x: 598, startPoint y: 206, endPoint x: 659, endPoint y: 1, distance: 213.9
click at [680, 171] on h2 "Additional Information" at bounding box center [539, 183] width 795 height 38
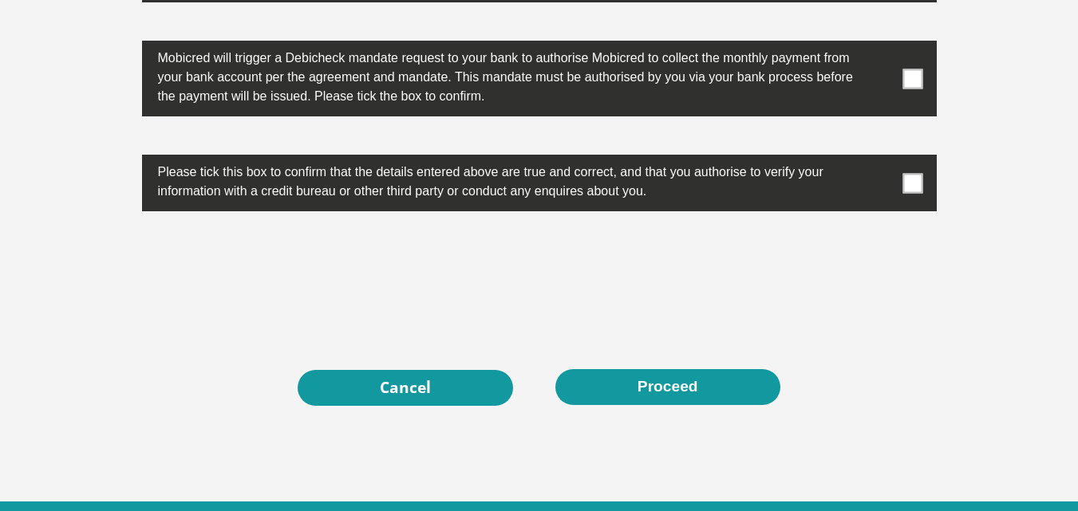
scroll to position [5214, 0]
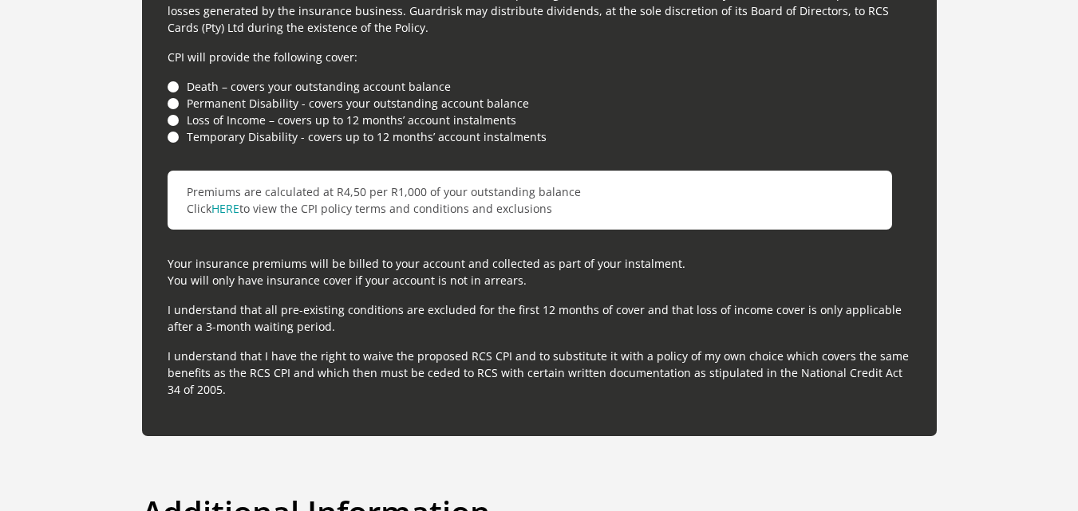
click at [680, 171] on p "Premiums are calculated at R4,50 per R1,000 of your outstanding balance Click H…" at bounding box center [530, 200] width 725 height 59
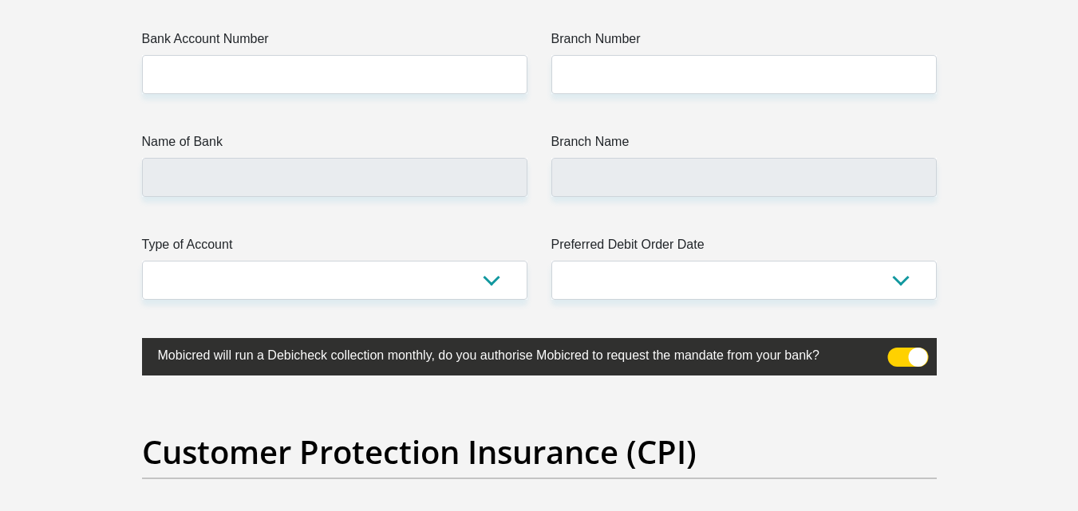
scroll to position [3820, 0]
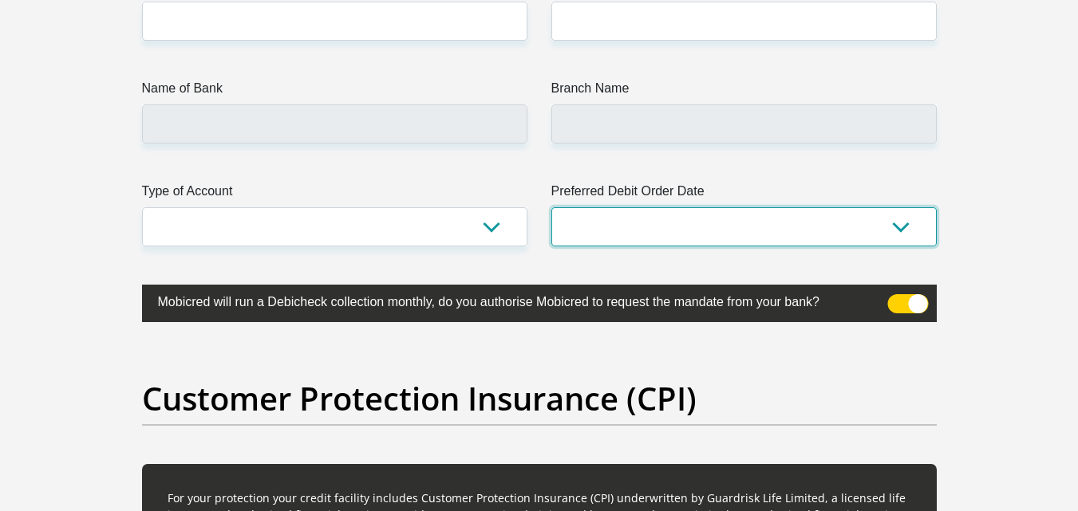
click at [637, 243] on select "1st 2nd 3rd 4th 5th 7th 18th 19th 20th 21st 22nd 23rd 24th 25th 26th 27th 28th …" at bounding box center [743, 226] width 385 height 39
click at [638, 243] on select "1st 2nd 3rd 4th 5th 7th 18th 19th 20th 21st 22nd 23rd 24th 25th 26th 27th 28th …" at bounding box center [743, 226] width 385 height 39
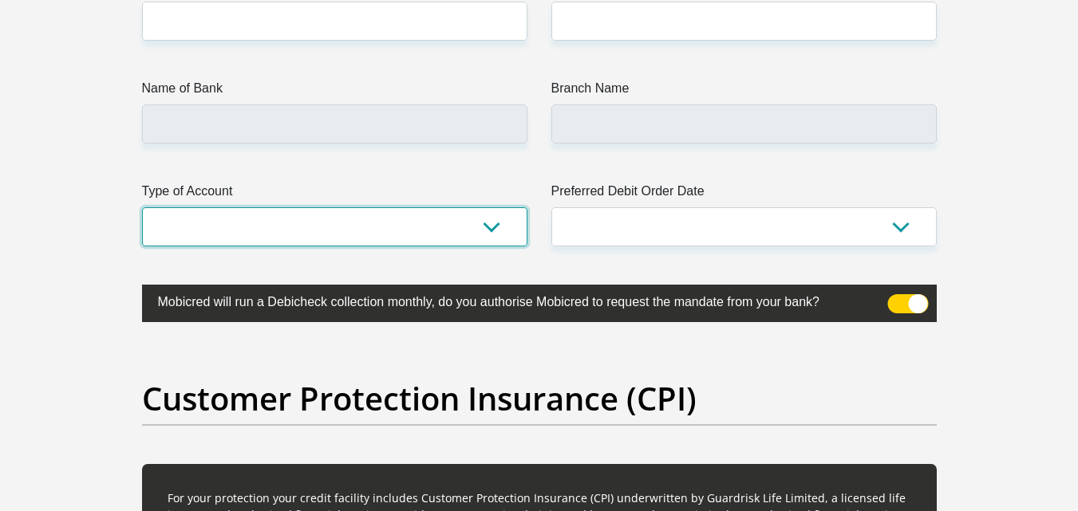
click at [489, 221] on select "Cheque Savings" at bounding box center [334, 226] width 385 height 39
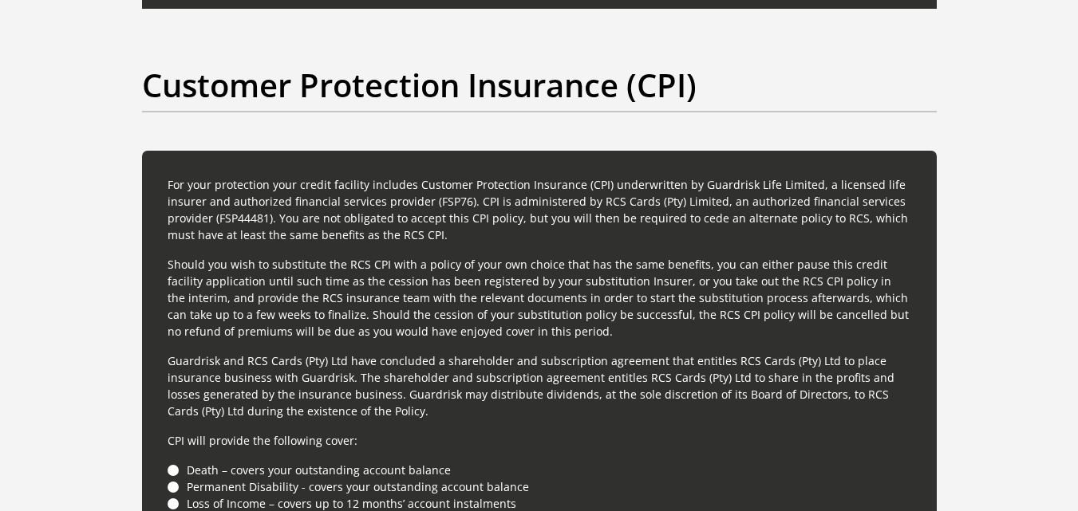
scroll to position [4134, 0]
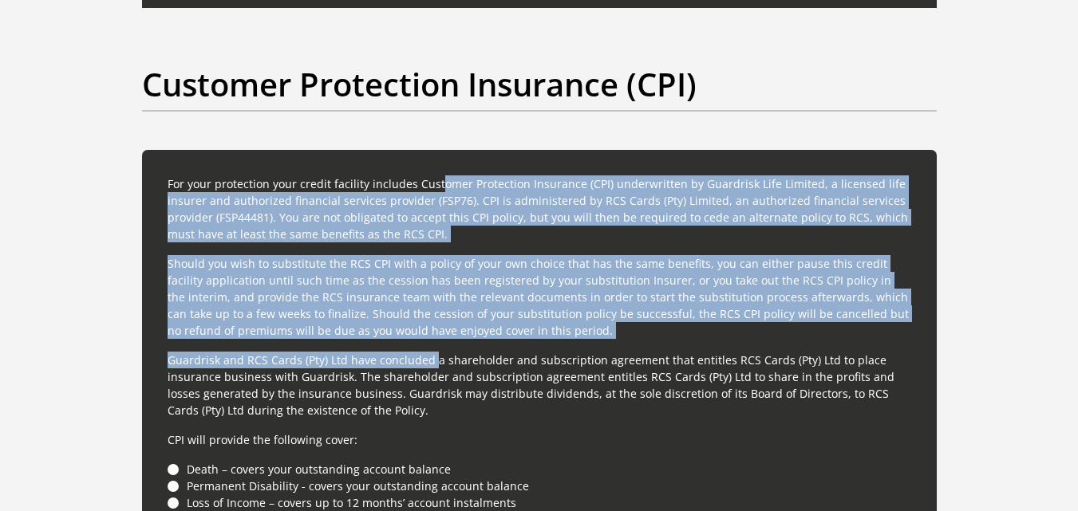
drag, startPoint x: 432, startPoint y: 350, endPoint x: 435, endPoint y: 150, distance: 199.5
click at [435, 150] on div "For your protection your credit facility includes Customer Protection Insurance…" at bounding box center [539, 484] width 795 height 669
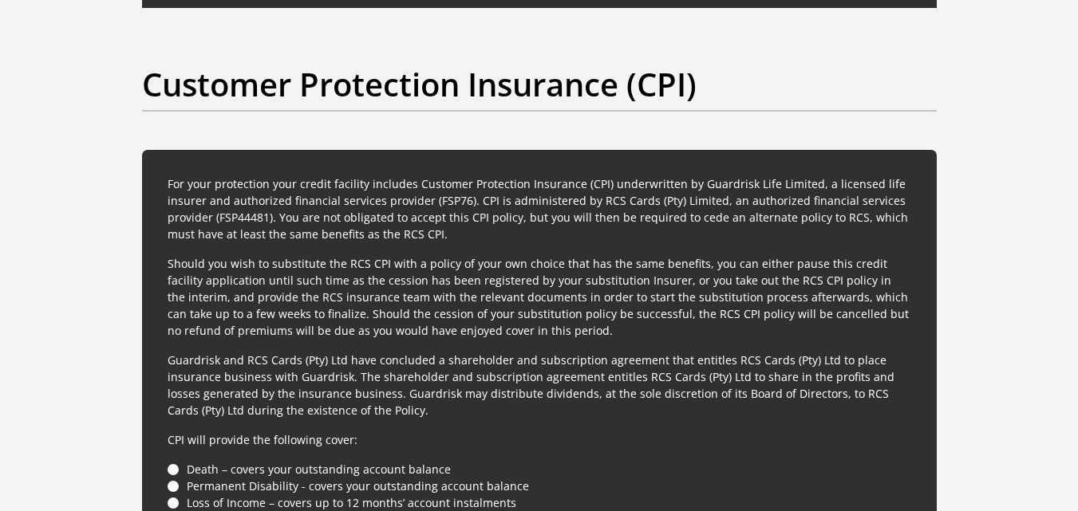
click at [768, 140] on div "Customer Protection Insurance (CPI)" at bounding box center [539, 107] width 819 height 85
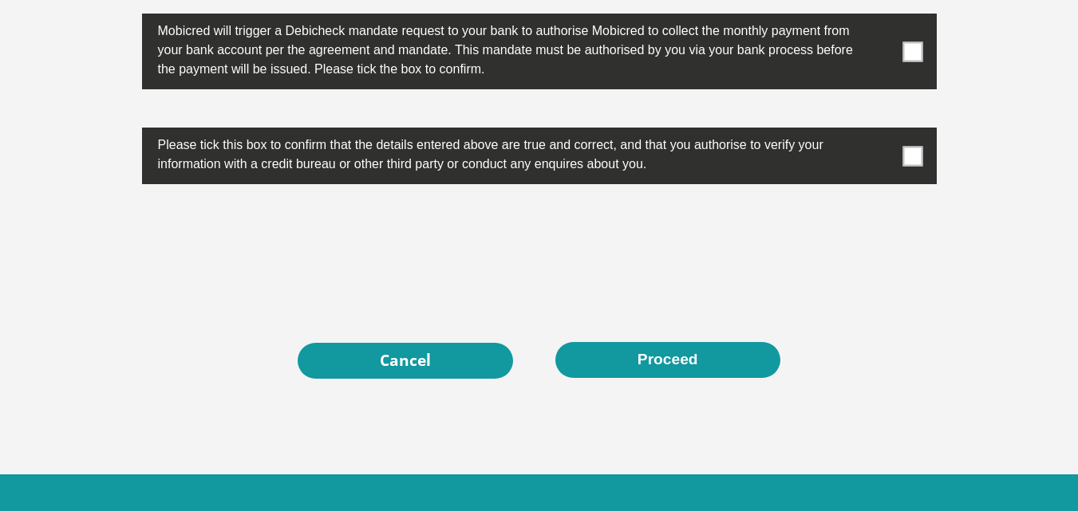
scroll to position [5214, 0]
